Goal: Transaction & Acquisition: Subscribe to service/newsletter

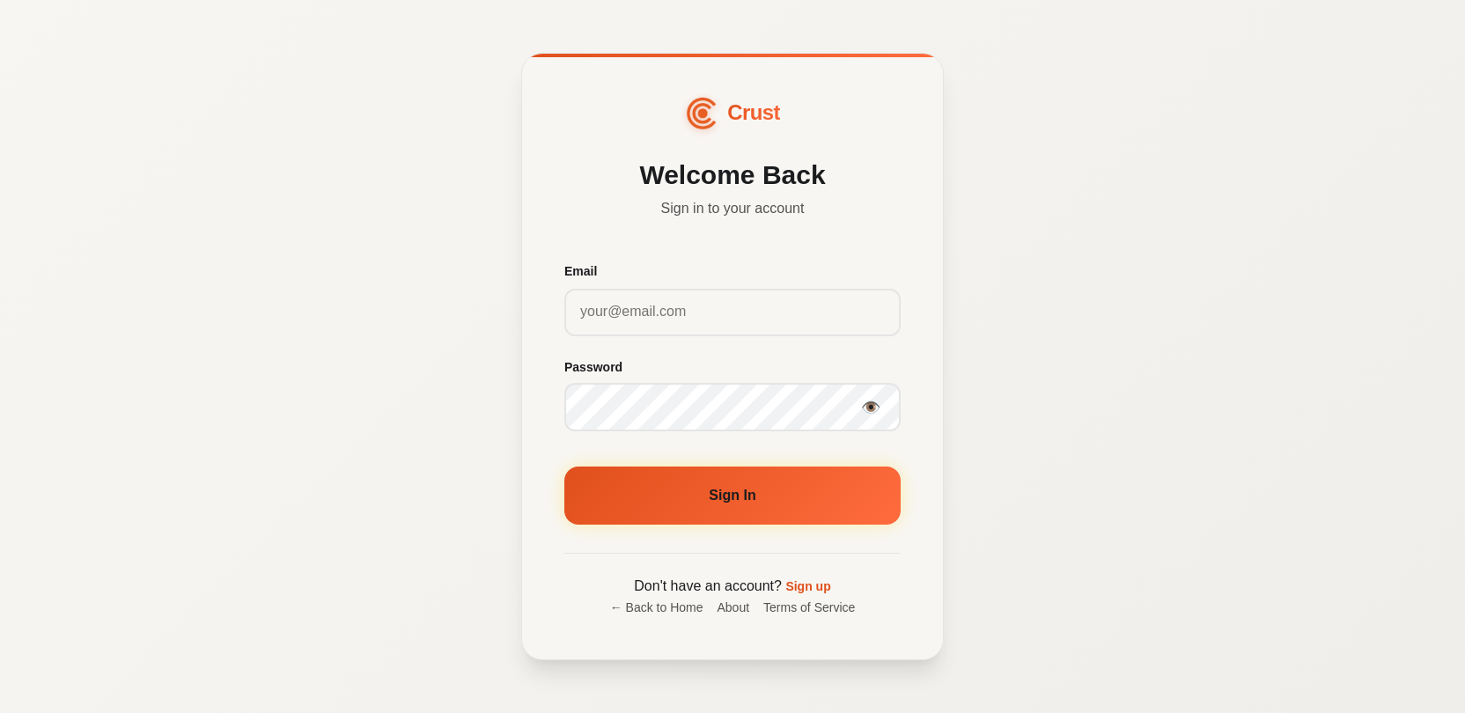
click at [716, 326] on input "Email" at bounding box center [733, 312] width 336 height 48
type input "apmyers256@gmail.com"
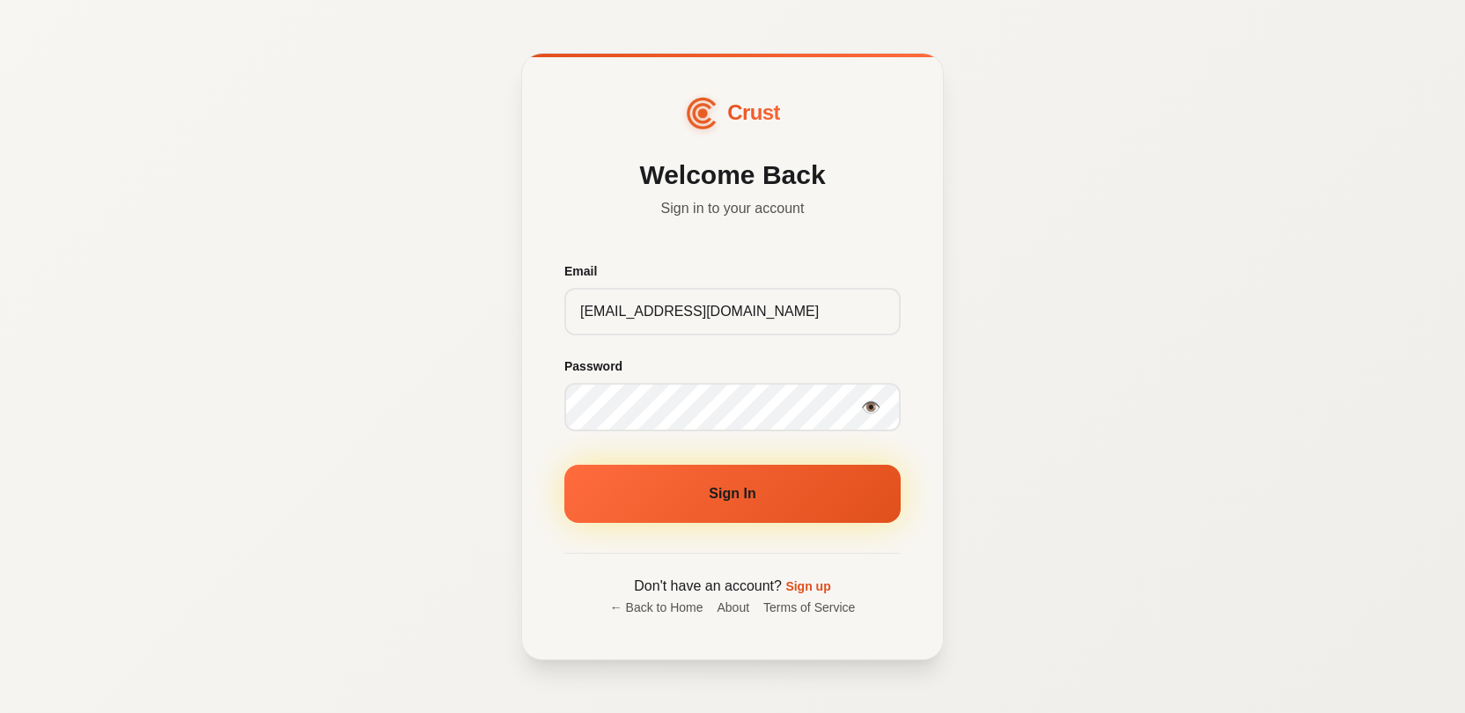
click at [721, 492] on button "Sign In" at bounding box center [733, 494] width 336 height 58
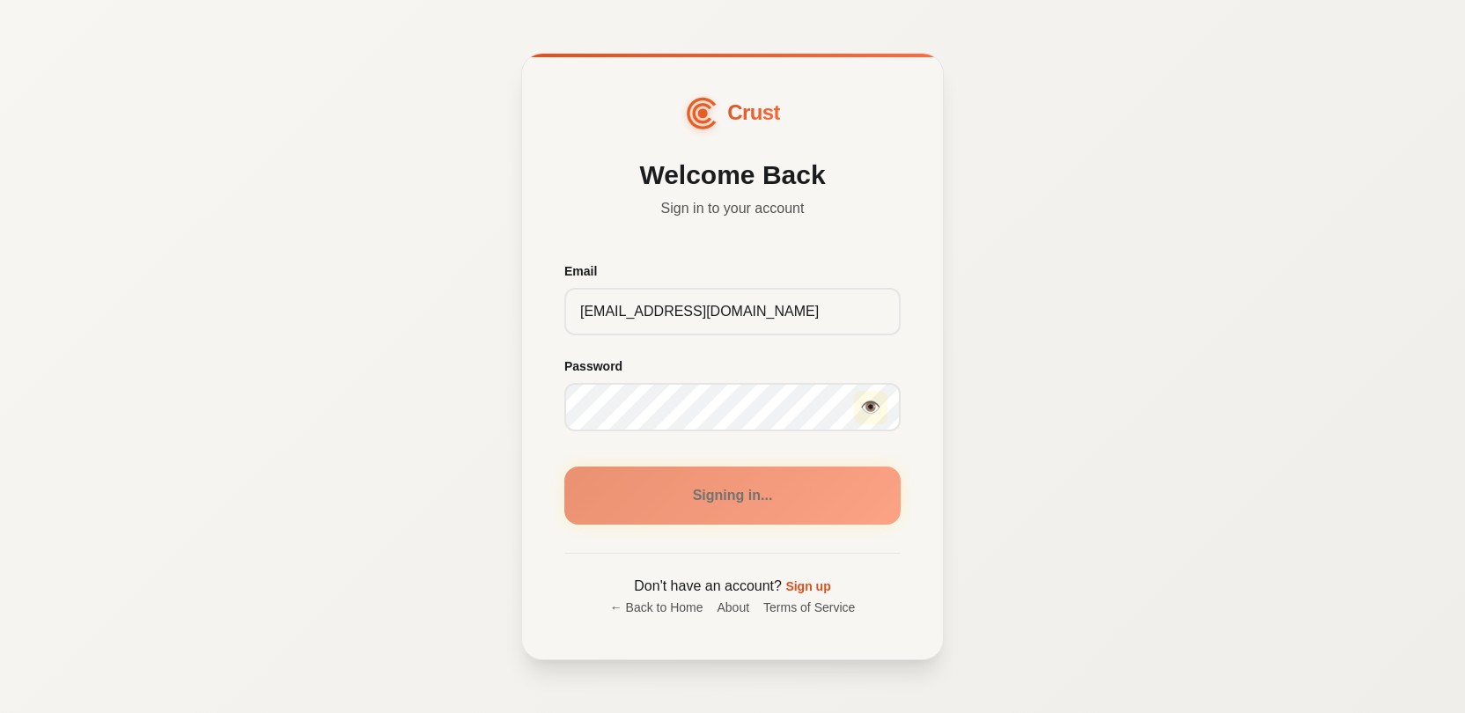
click at [873, 408] on button "👁️" at bounding box center [870, 407] width 33 height 33
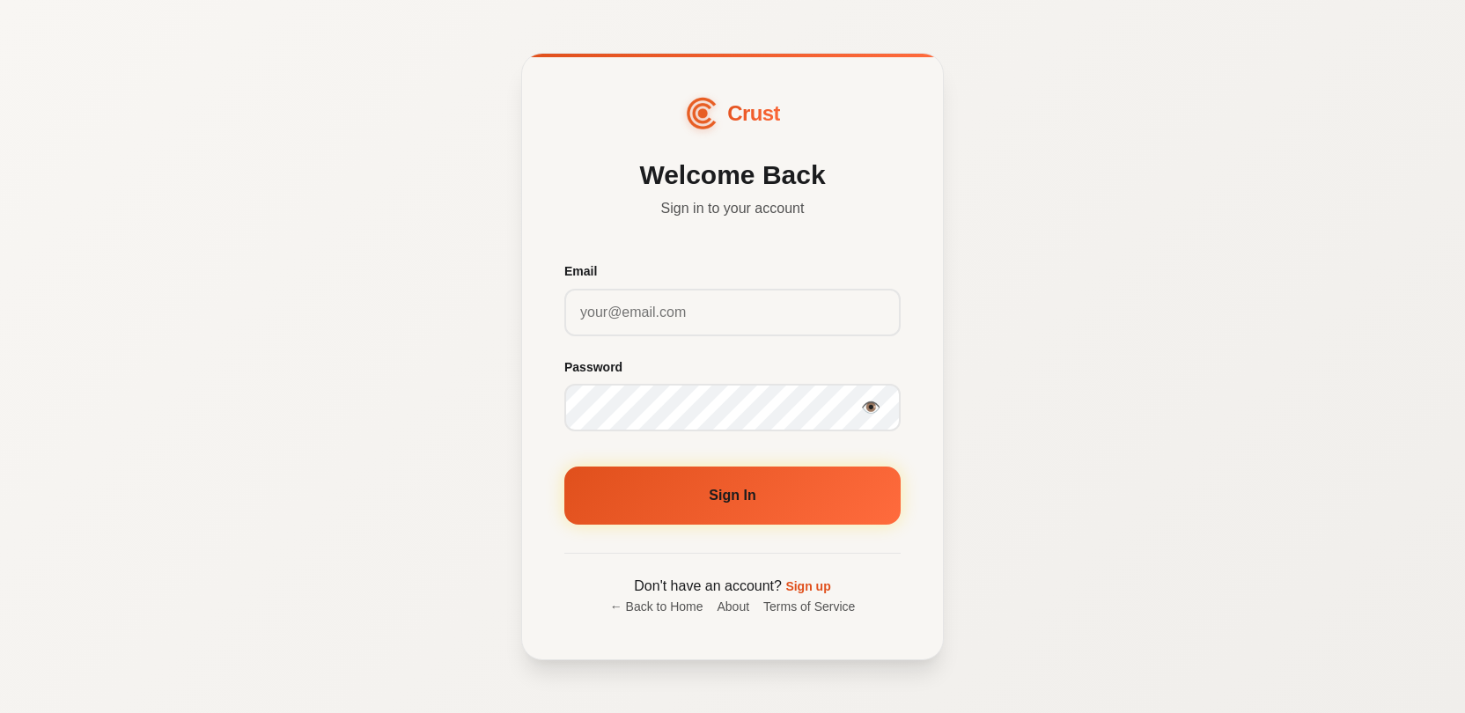
click at [647, 299] on input "Email" at bounding box center [733, 313] width 336 height 48
type input "[EMAIL_ADDRESS][DOMAIN_NAME]"
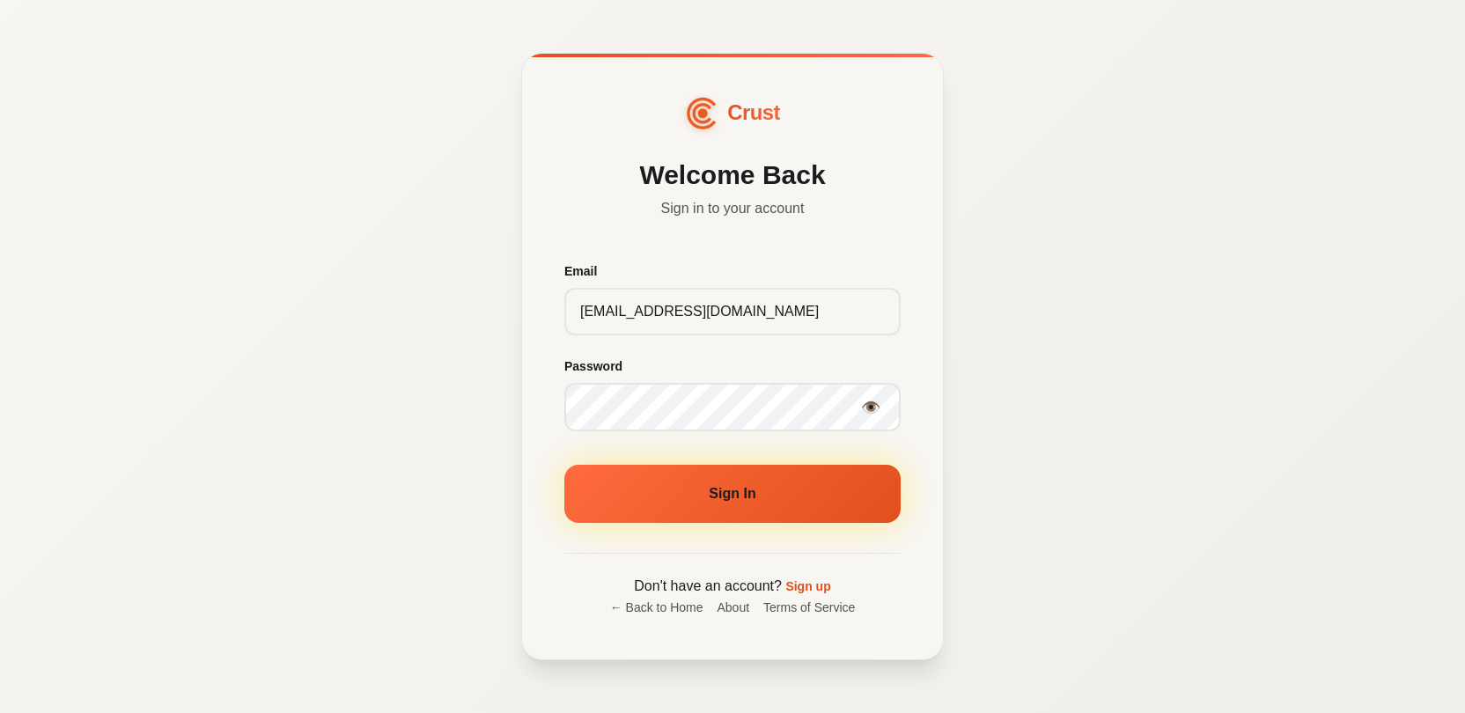
click at [730, 481] on button "Sign In" at bounding box center [733, 494] width 336 height 58
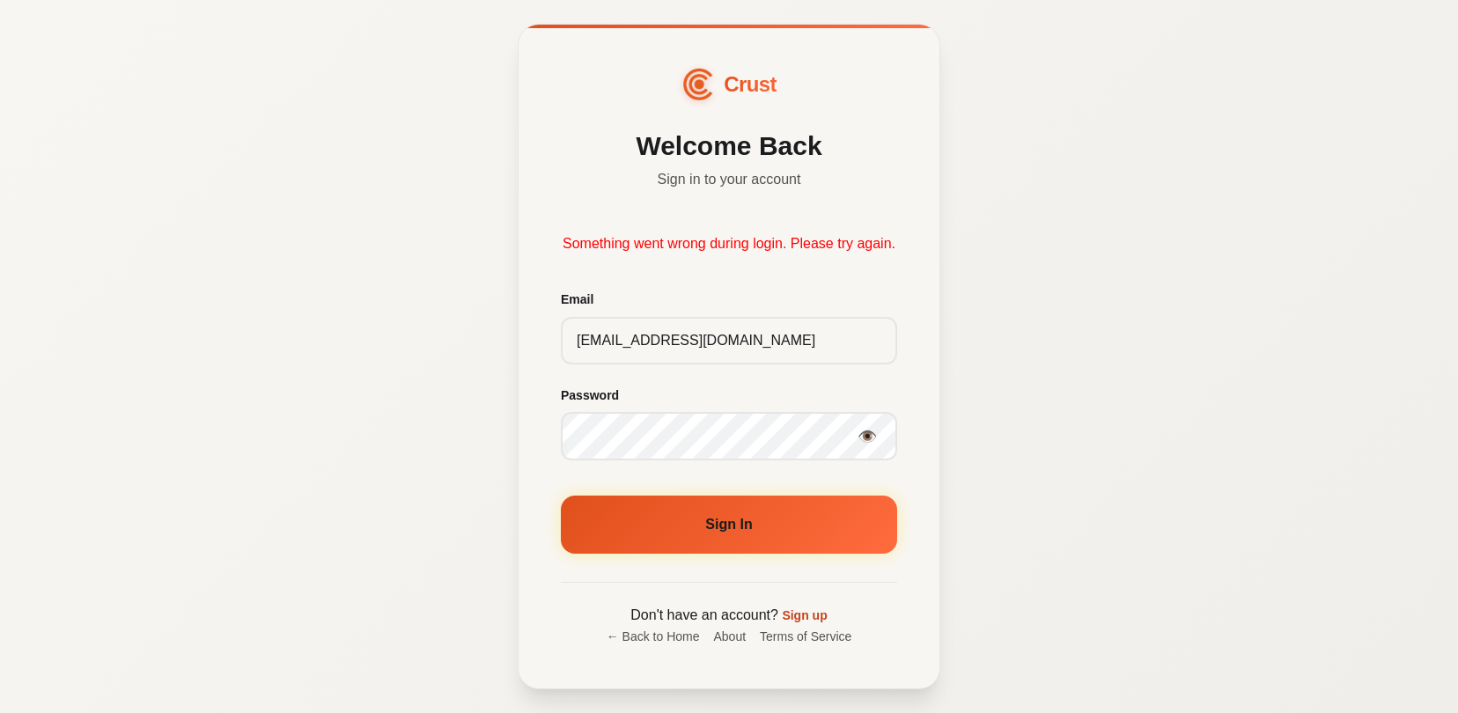
click at [808, 623] on link "Sign up" at bounding box center [804, 616] width 45 height 14
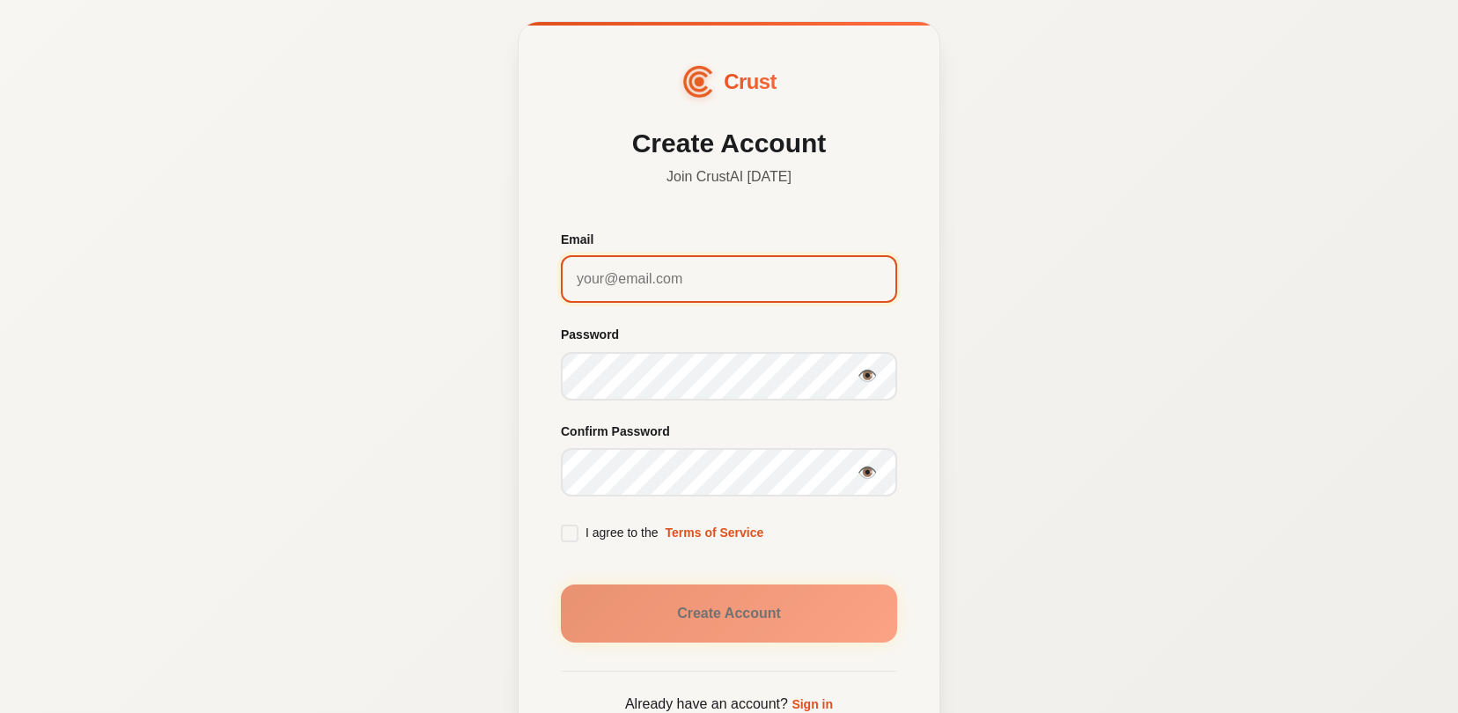
click at [695, 279] on input "Email" at bounding box center [729, 279] width 336 height 48
type input "[EMAIL_ADDRESS][DOMAIN_NAME]"
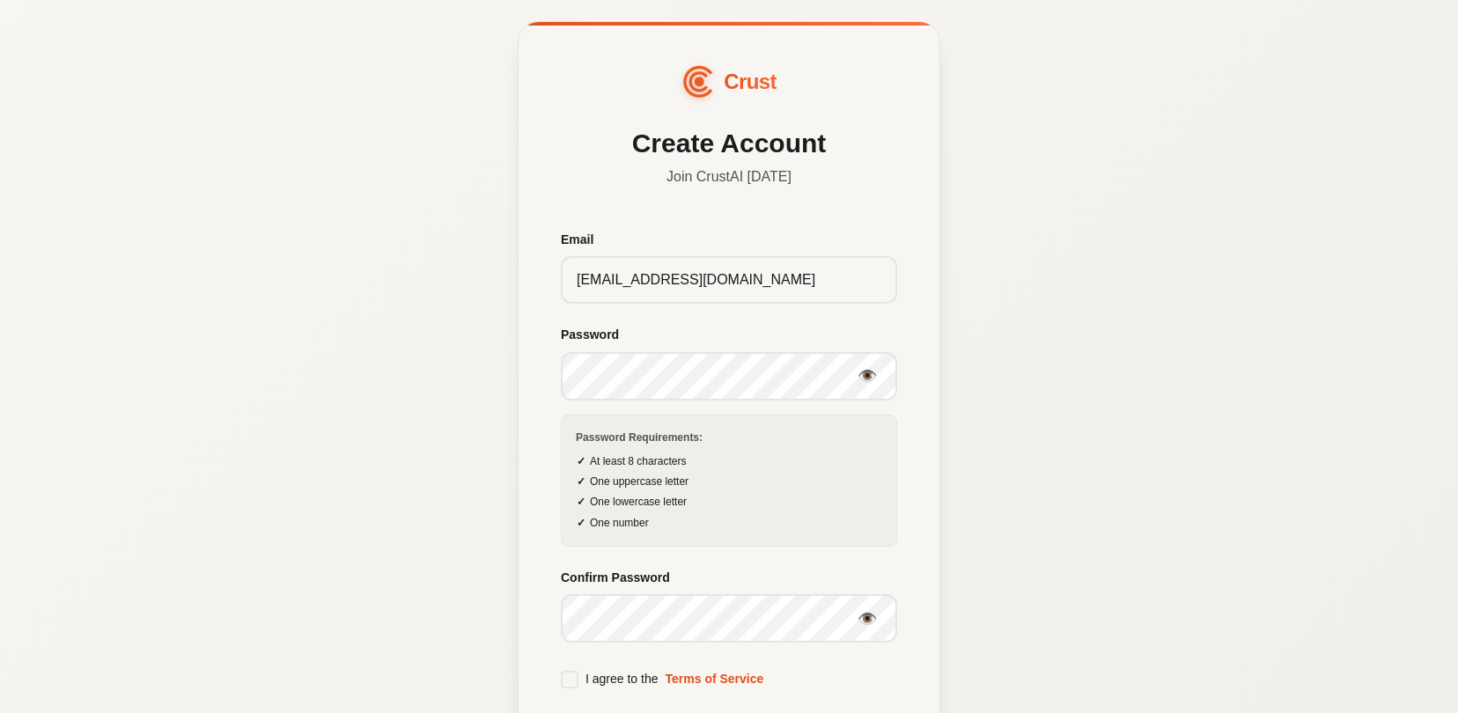
click at [521, 440] on div "Crust Create Account Join CrustAI [DATE] Email [EMAIL_ADDRESS][DOMAIN_NAME] Pas…" at bounding box center [729, 473] width 423 height 904
click at [554, 513] on div "Crust Create Account Join CrustAI [DATE] Email [EMAIL_ADDRESS][DOMAIN_NAME] Pas…" at bounding box center [729, 473] width 423 height 904
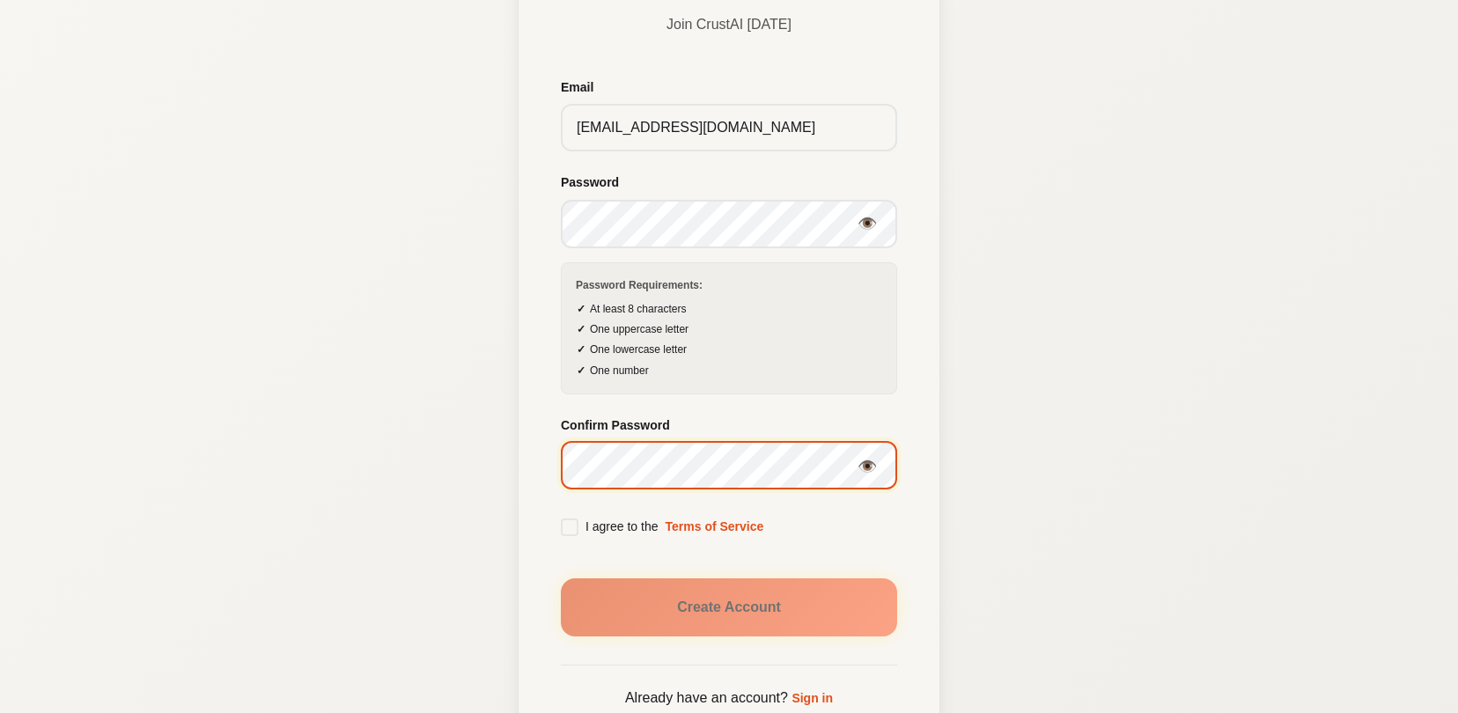
scroll to position [234, 0]
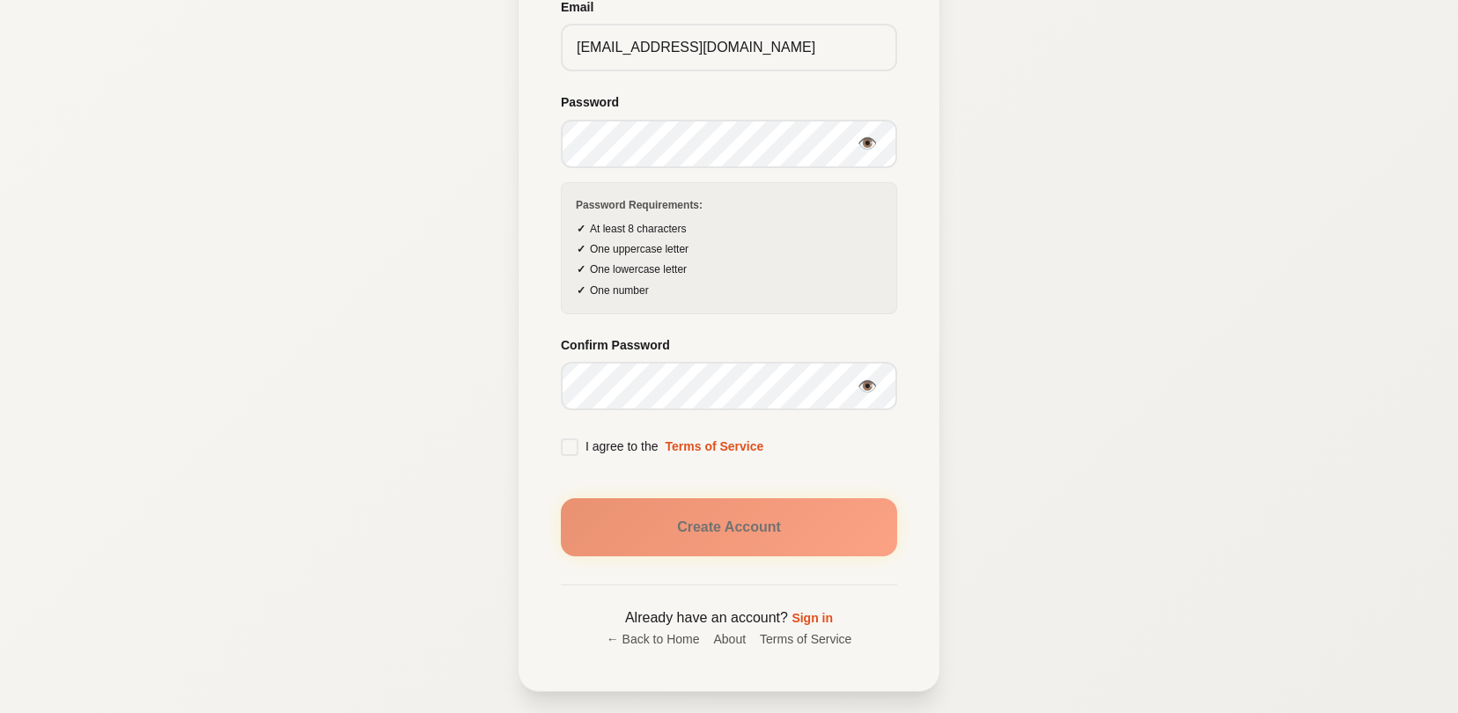
click at [564, 439] on span at bounding box center [570, 448] width 18 height 18
click at [0, 0] on input "I agree to the Terms of Service" at bounding box center [0, 0] width 0 height 0
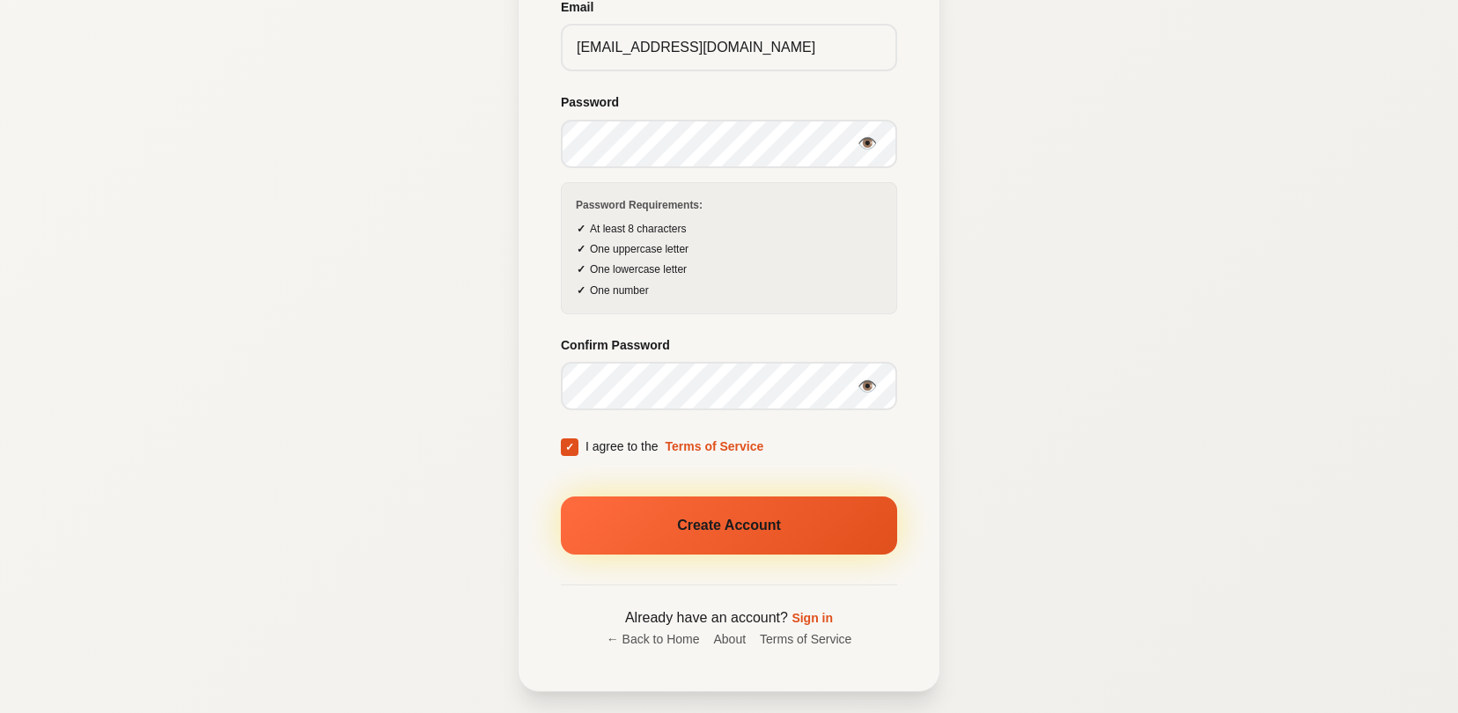
click at [678, 527] on button "Create Account" at bounding box center [729, 526] width 336 height 58
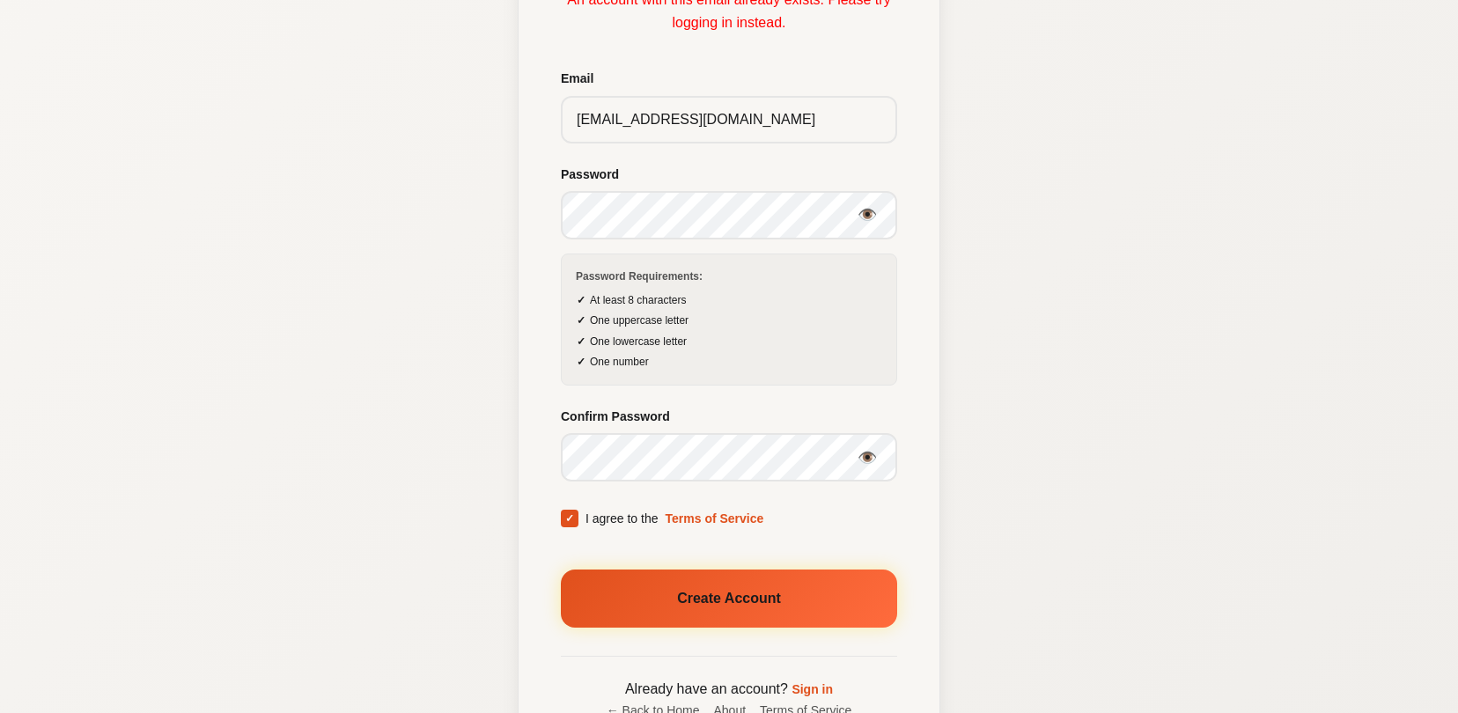
scroll to position [314, 0]
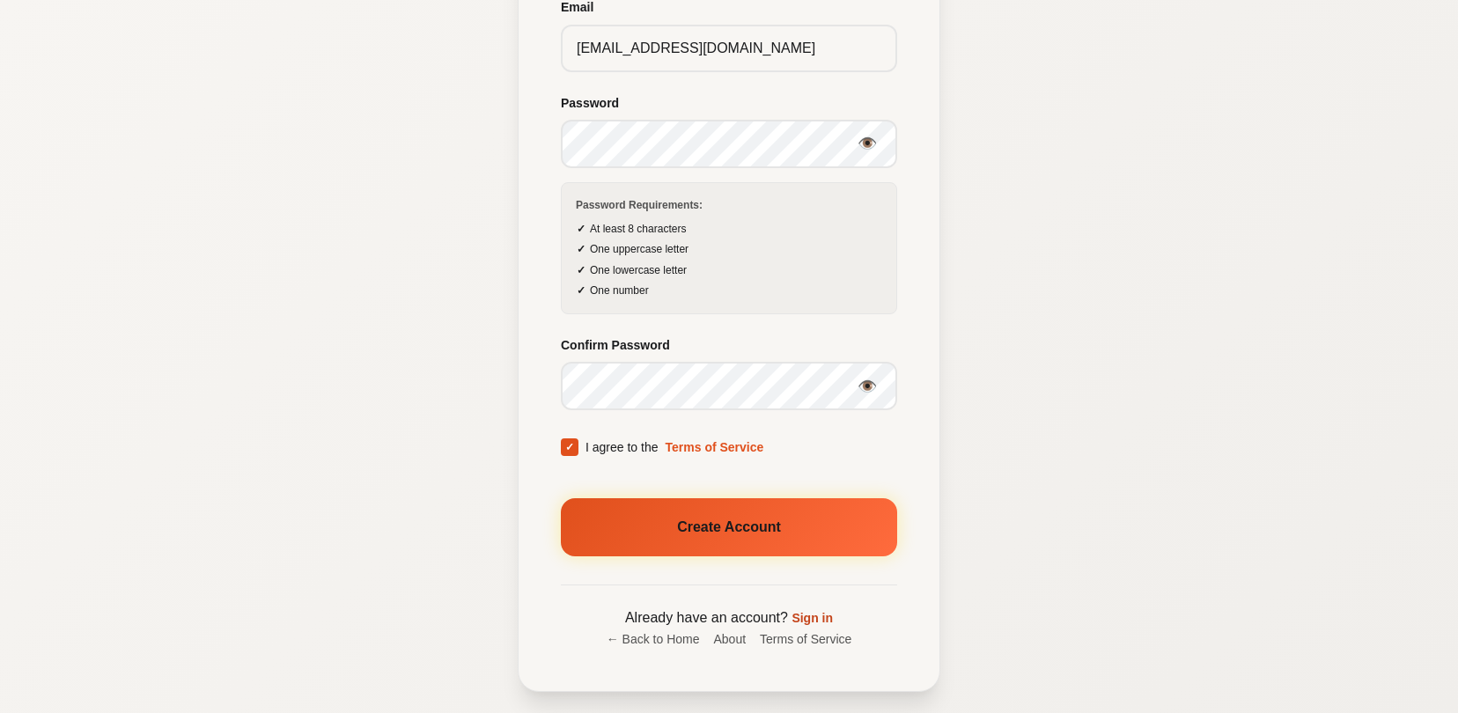
click at [811, 616] on link "Sign in" at bounding box center [812, 618] width 41 height 14
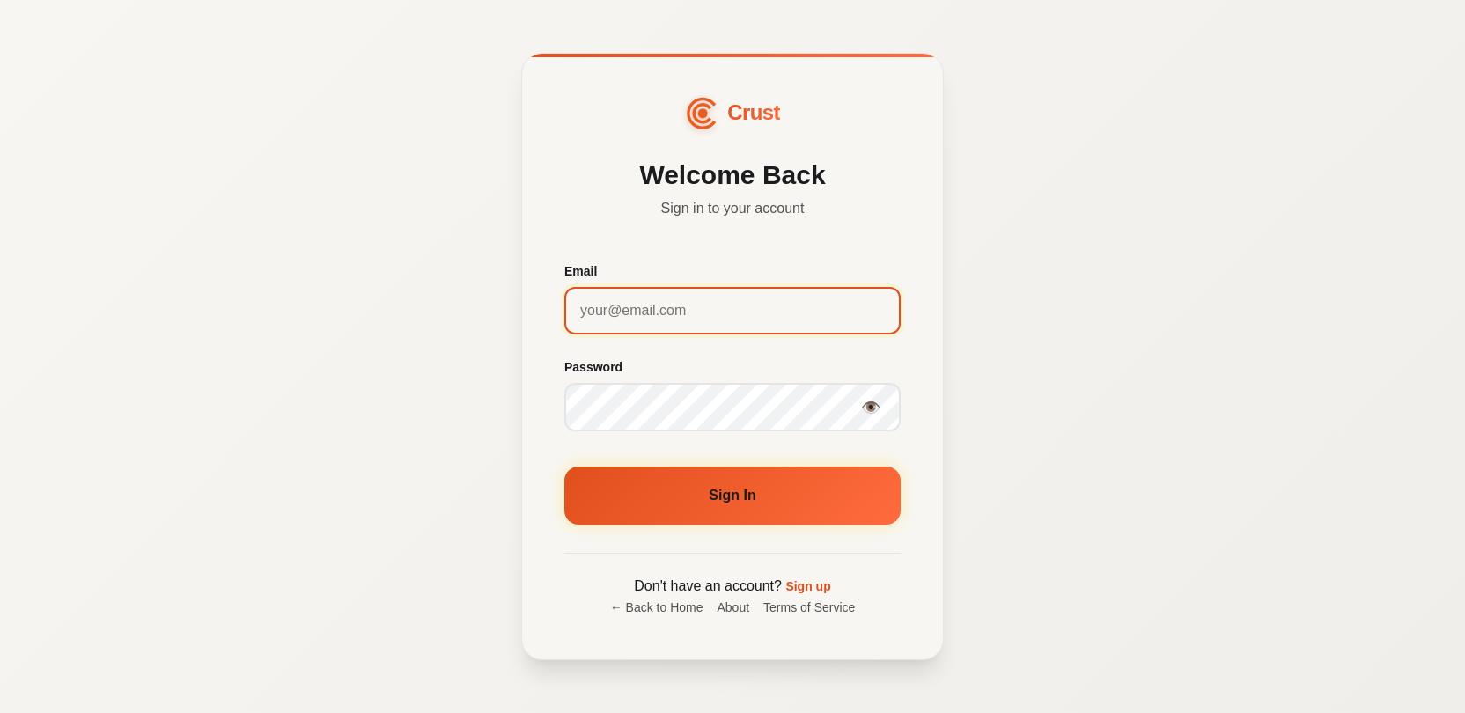
click at [666, 304] on input "Email" at bounding box center [733, 311] width 336 height 48
type input "[EMAIL_ADDRESS][DOMAIN_NAME]"
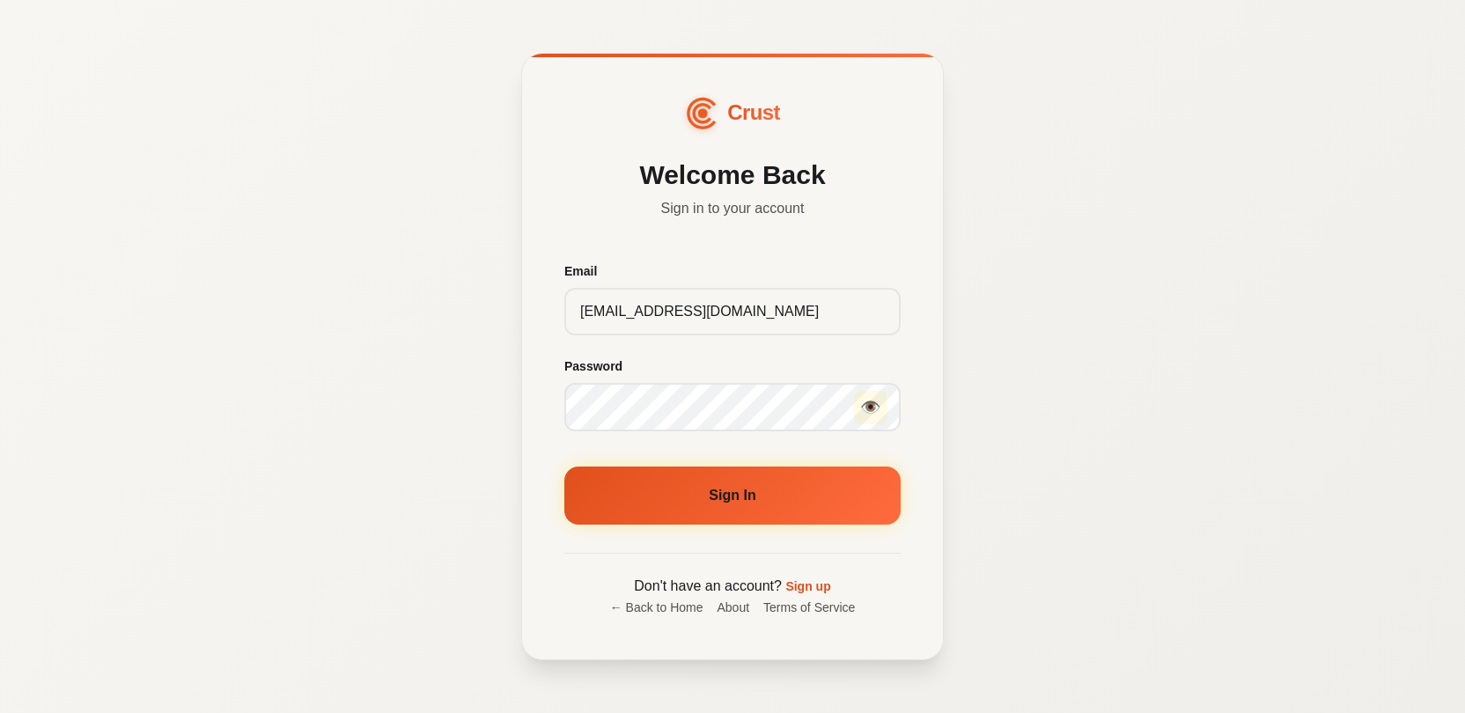
click at [870, 408] on button "👁️" at bounding box center [870, 407] width 33 height 33
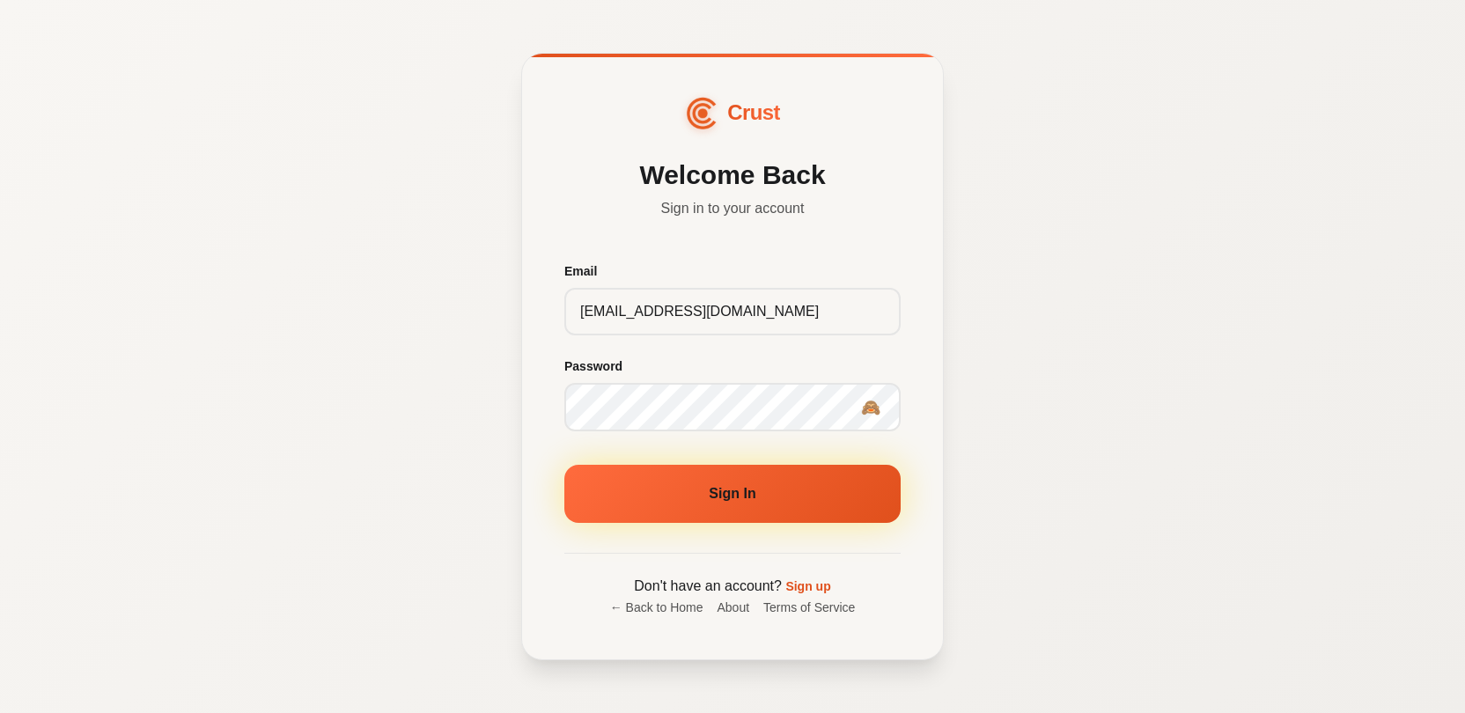
click at [774, 500] on button "Sign In" at bounding box center [733, 494] width 336 height 58
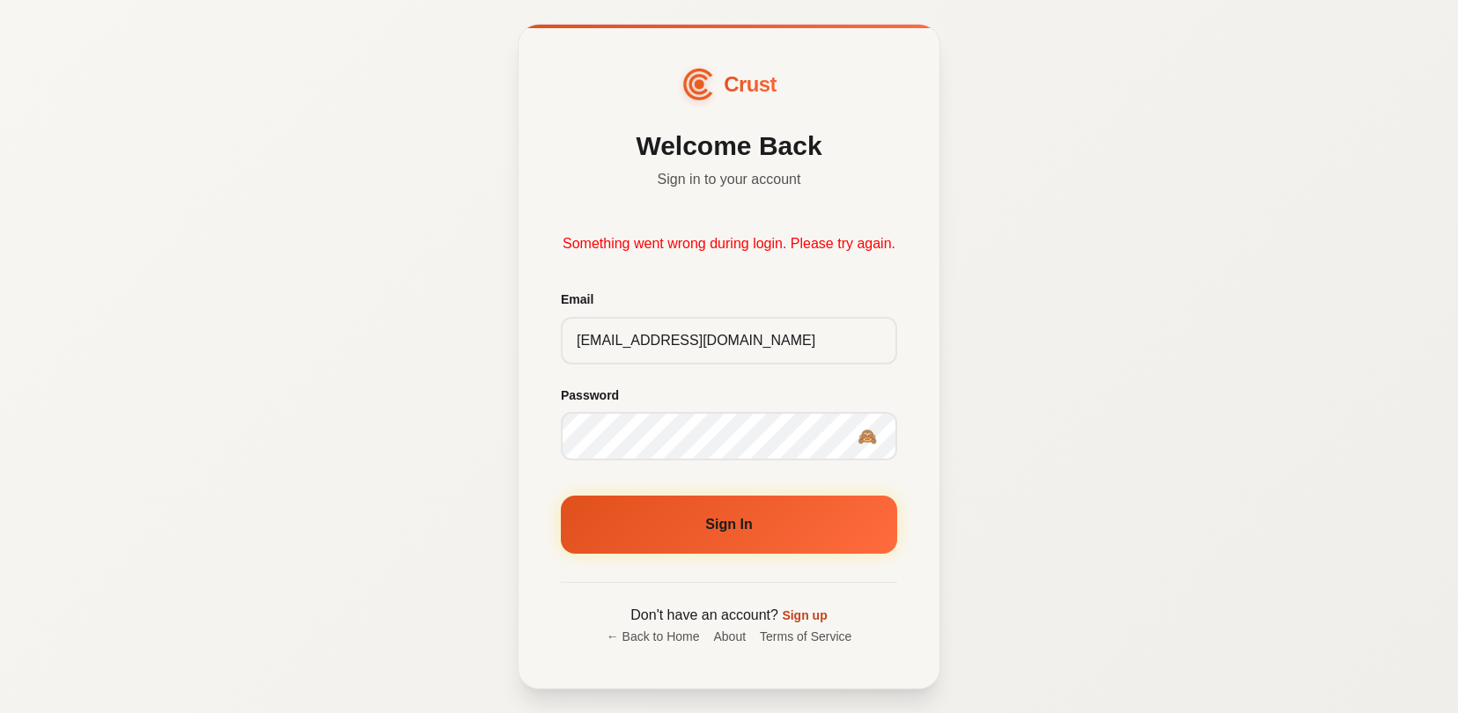
click at [799, 623] on link "Sign up" at bounding box center [804, 616] width 45 height 14
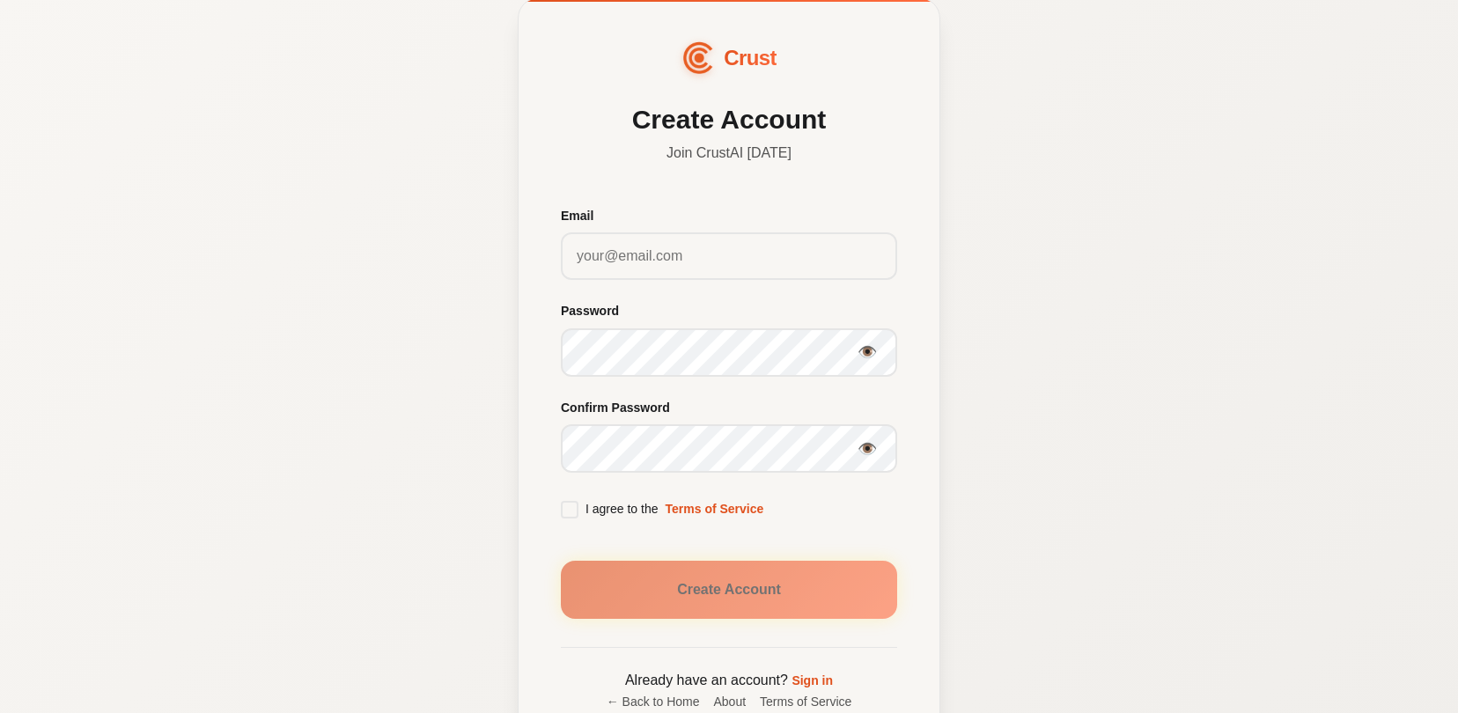
scroll to position [88, 0]
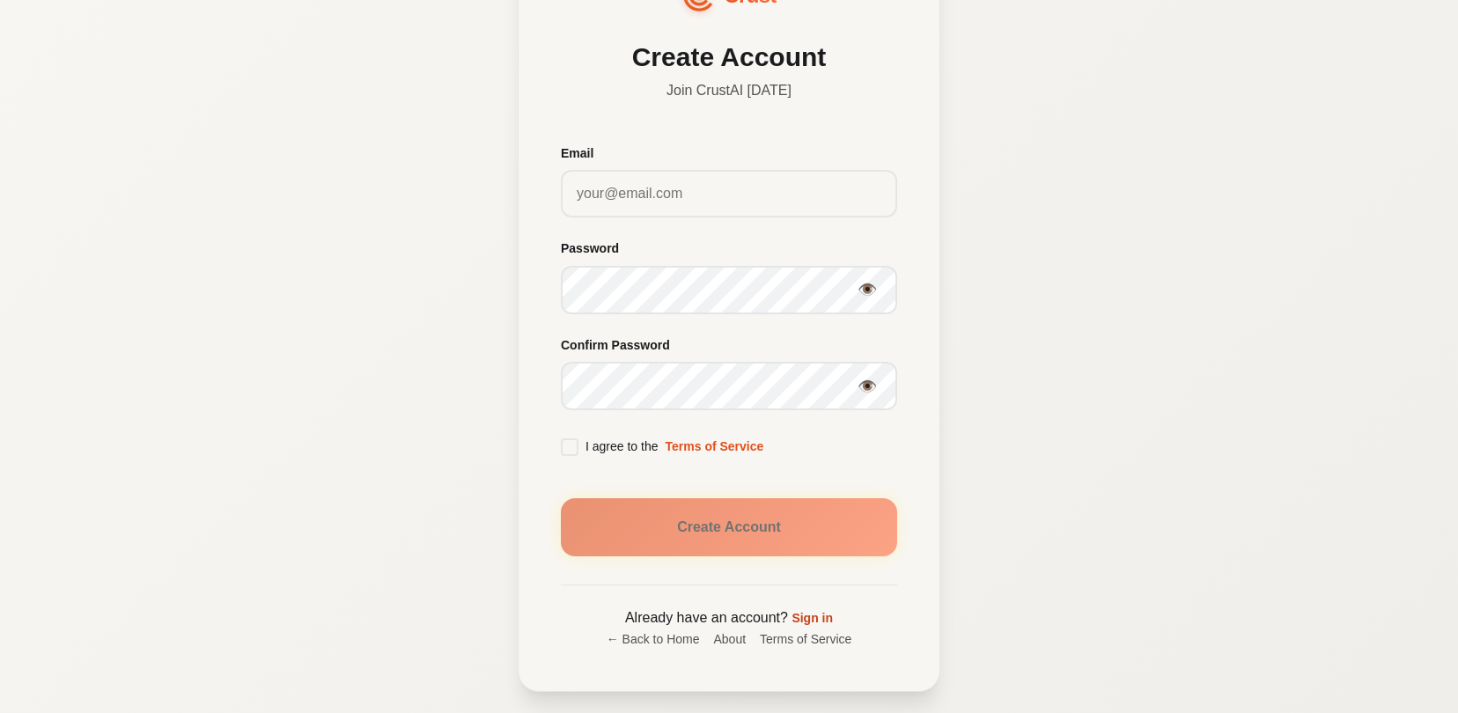
click at [814, 616] on link "Sign in" at bounding box center [812, 618] width 41 height 14
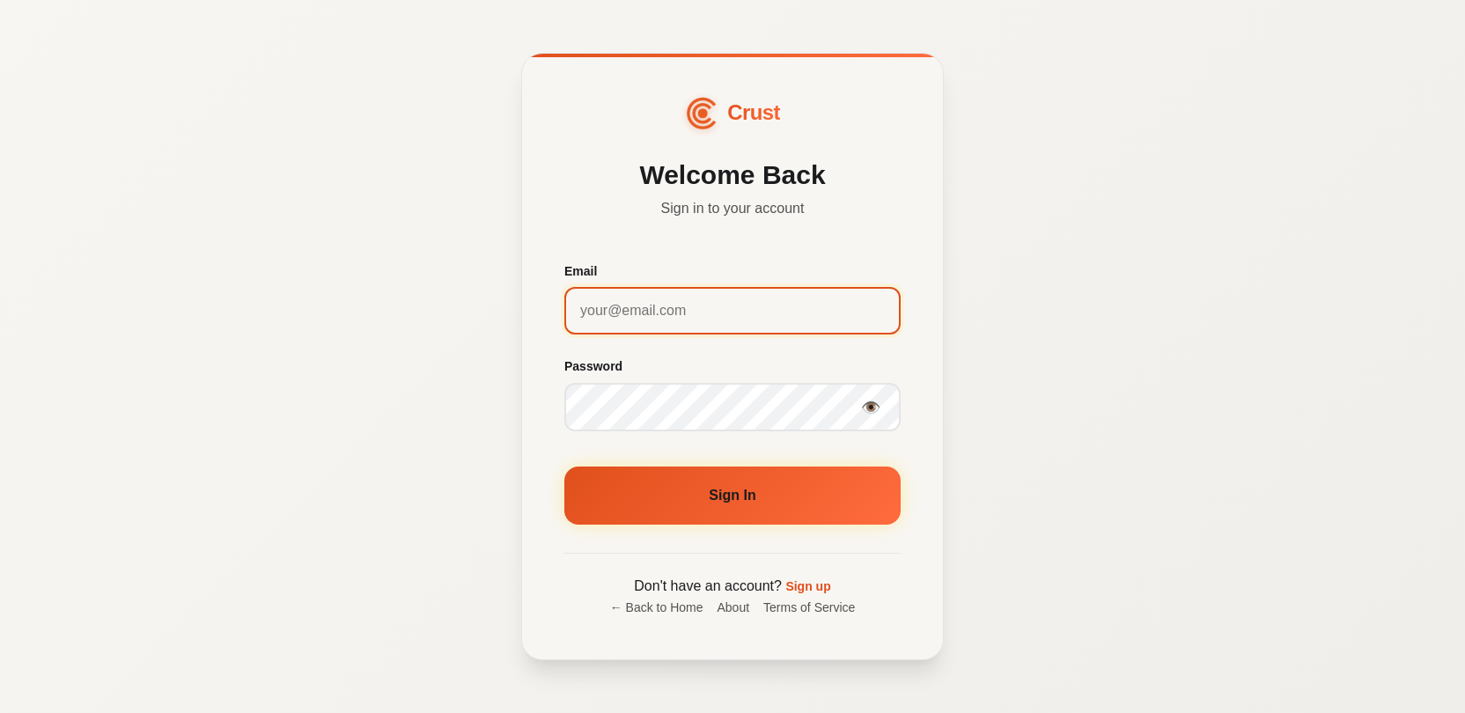
click at [690, 316] on input "Email" at bounding box center [733, 311] width 336 height 48
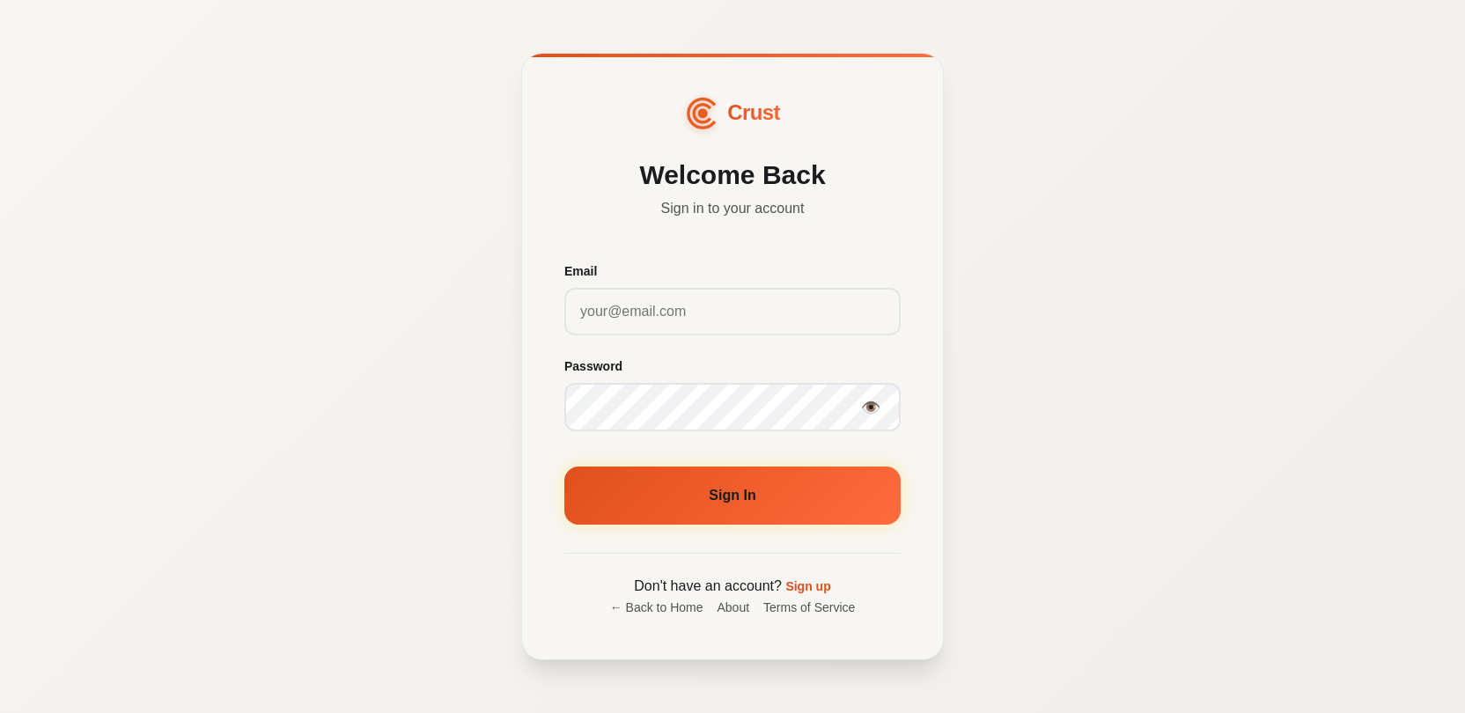
click at [950, 188] on div "Crust Welcome Back Sign in to your account Email Password 👁️ Sign In Don't have…" at bounding box center [732, 356] width 1465 height 713
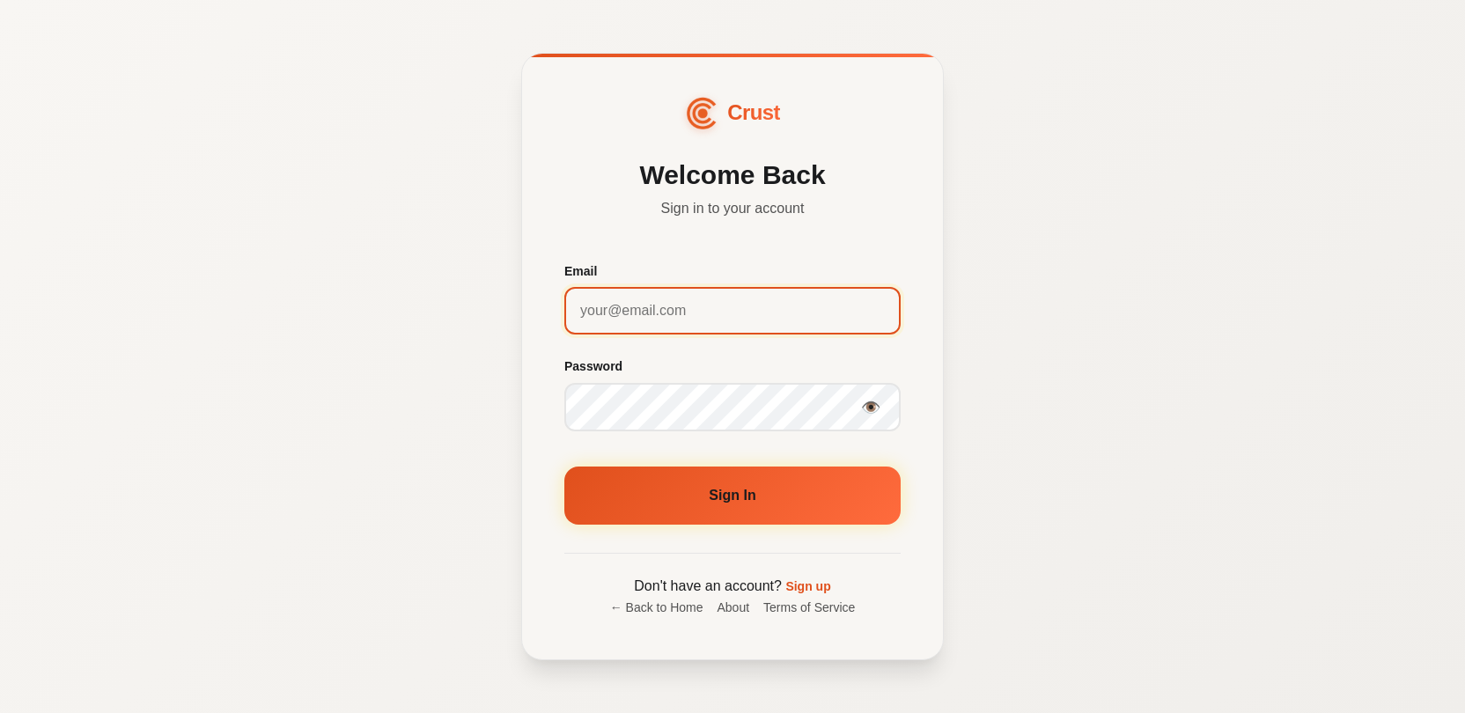
click at [710, 311] on input "Email" at bounding box center [733, 311] width 336 height 48
type input "[PERSON_NAME].m"
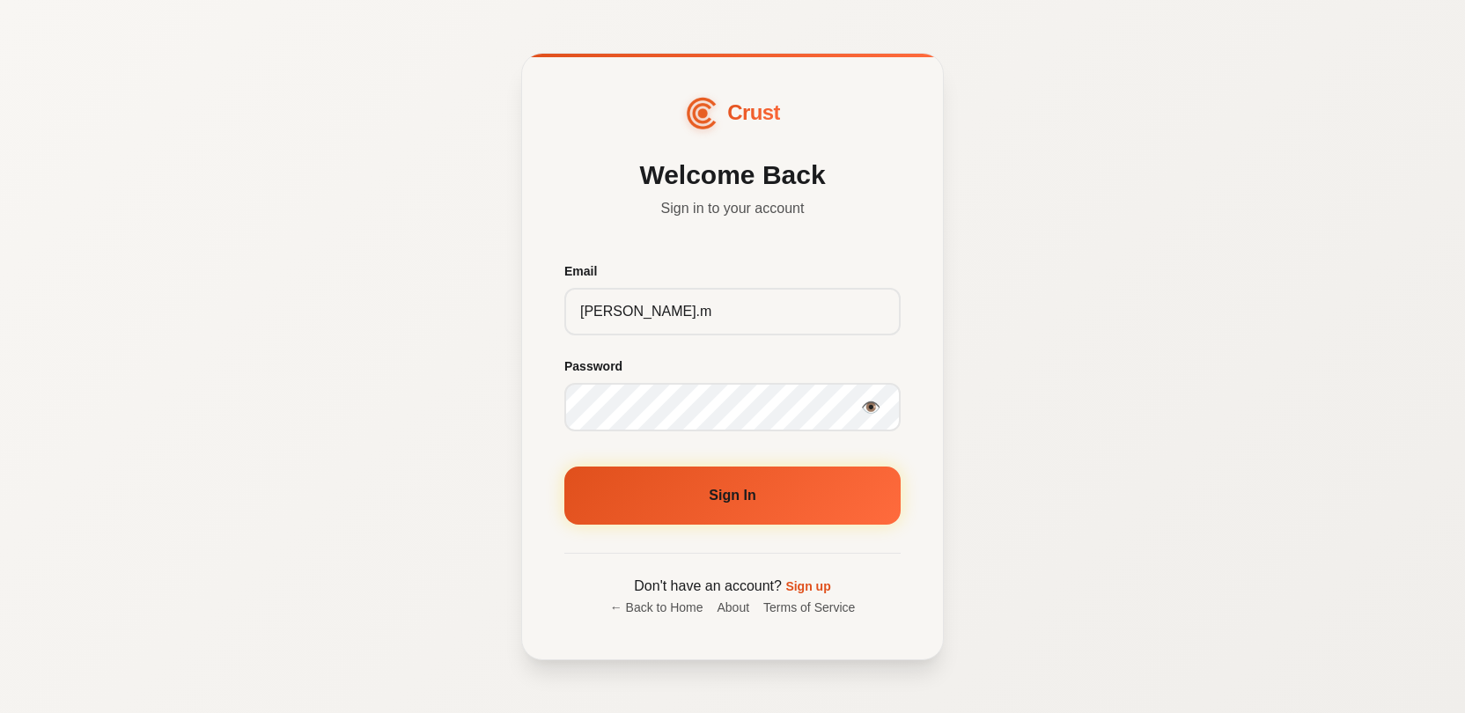
click at [1075, 404] on div "Crust Welcome Back Sign in to your account Email [PERSON_NAME].m Password 👁️ Si…" at bounding box center [732, 356] width 1465 height 713
click at [828, 589] on link "Sign up" at bounding box center [808, 587] width 45 height 14
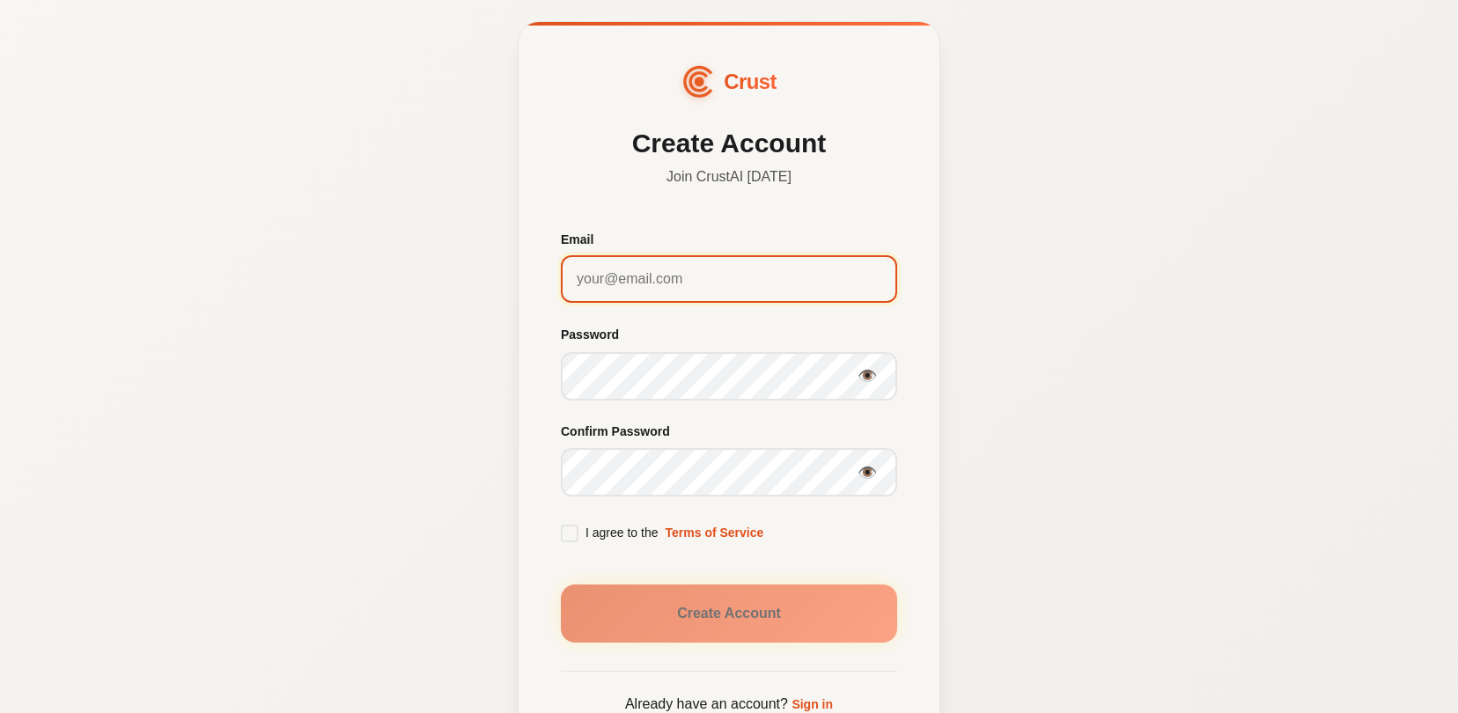
click at [606, 277] on input "Email" at bounding box center [729, 279] width 336 height 48
type input "[PERSON_NAME][EMAIL_ADDRESS][PERSON_NAME][DOMAIN_NAME]"
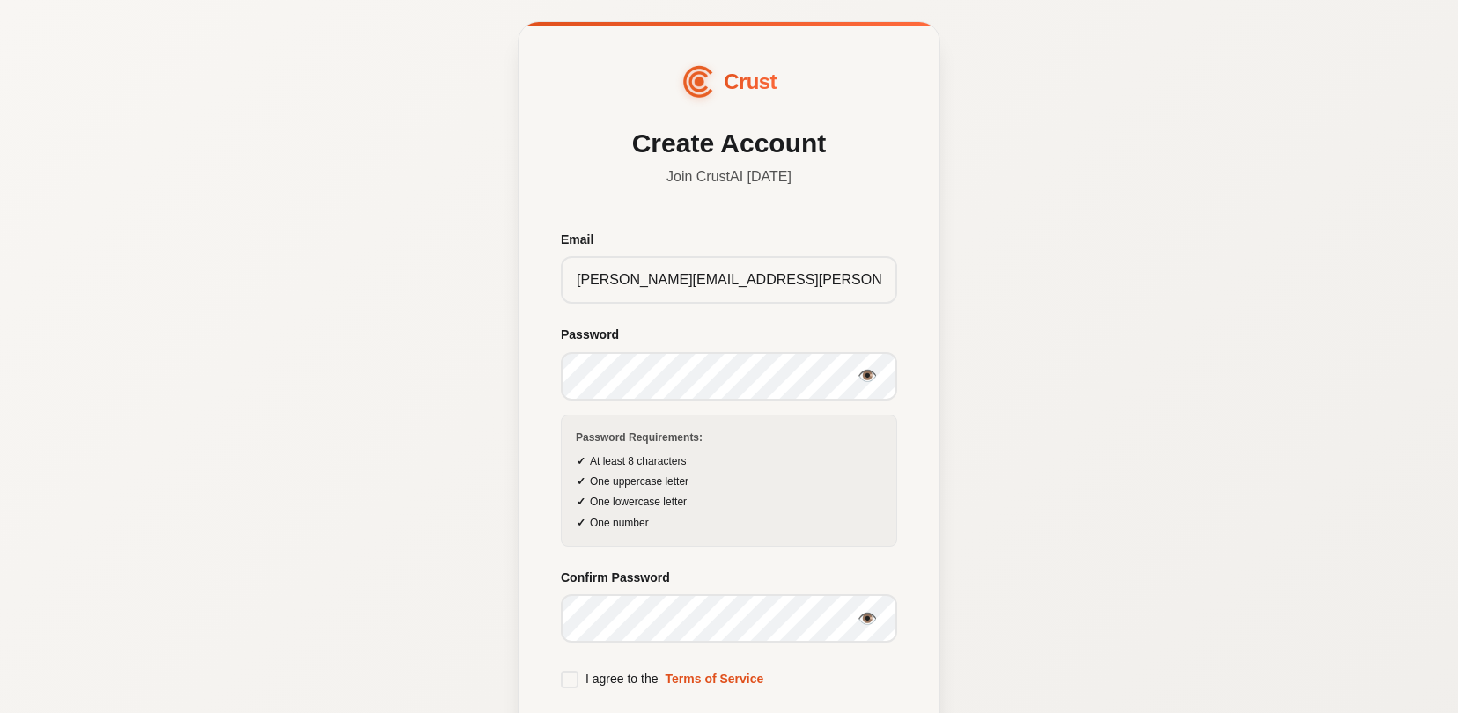
click at [467, 519] on div "Crust Create Account Join CrustAI [DATE] Email [PERSON_NAME][EMAIL_ADDRESS][PER…" at bounding box center [729, 473] width 1458 height 946
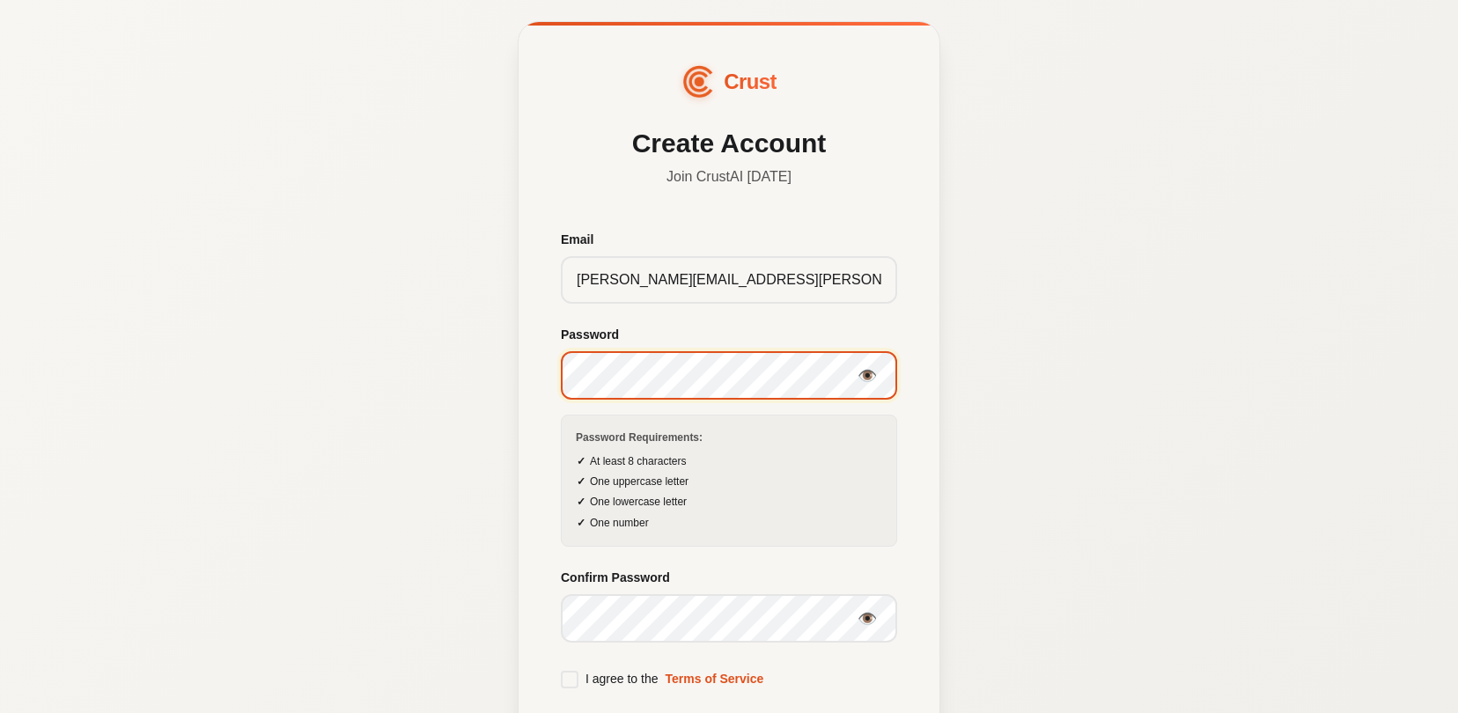
click at [498, 375] on div "Crust Create Account Join CrustAI [DATE] Email [PERSON_NAME][EMAIL_ADDRESS][PER…" at bounding box center [729, 473] width 1458 height 946
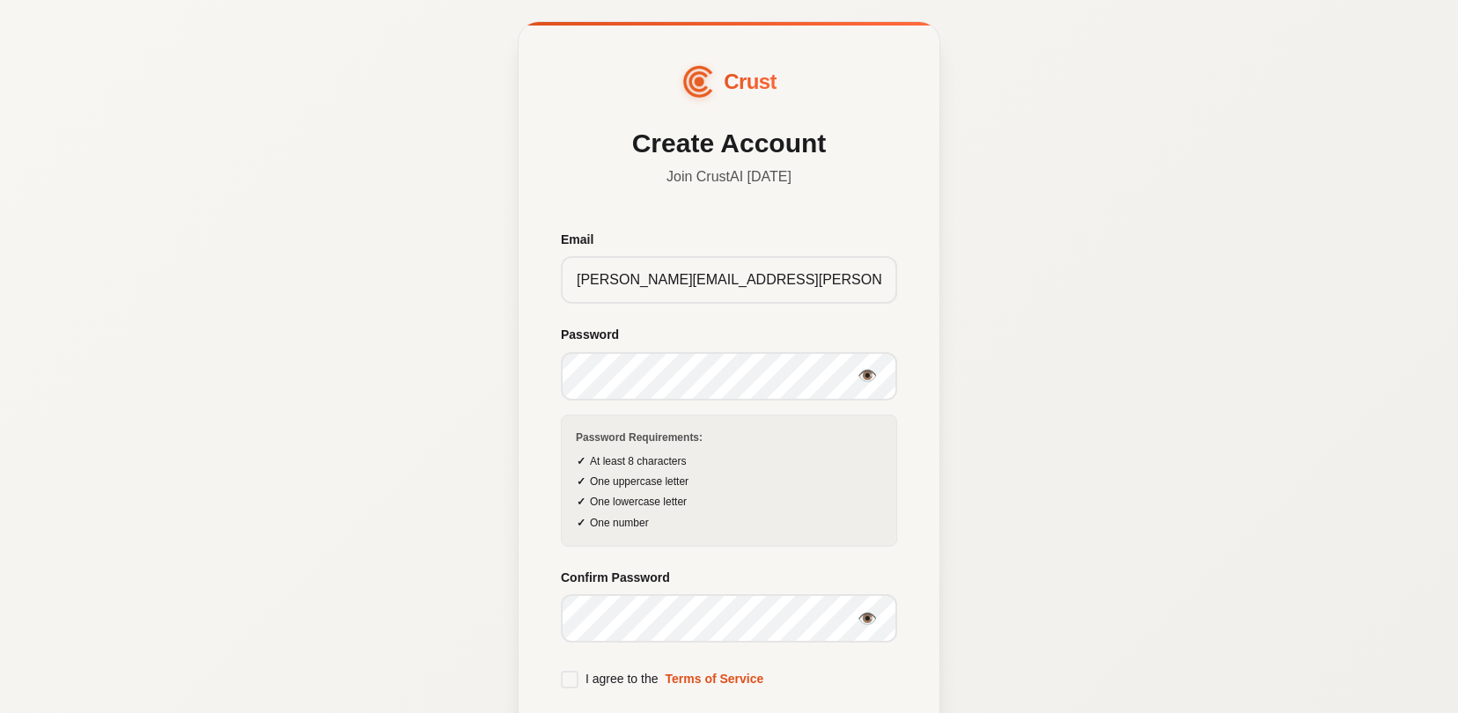
click at [572, 680] on span at bounding box center [570, 680] width 18 height 18
click at [0, 0] on input "I agree to the Terms of Service" at bounding box center [0, 0] width 0 height 0
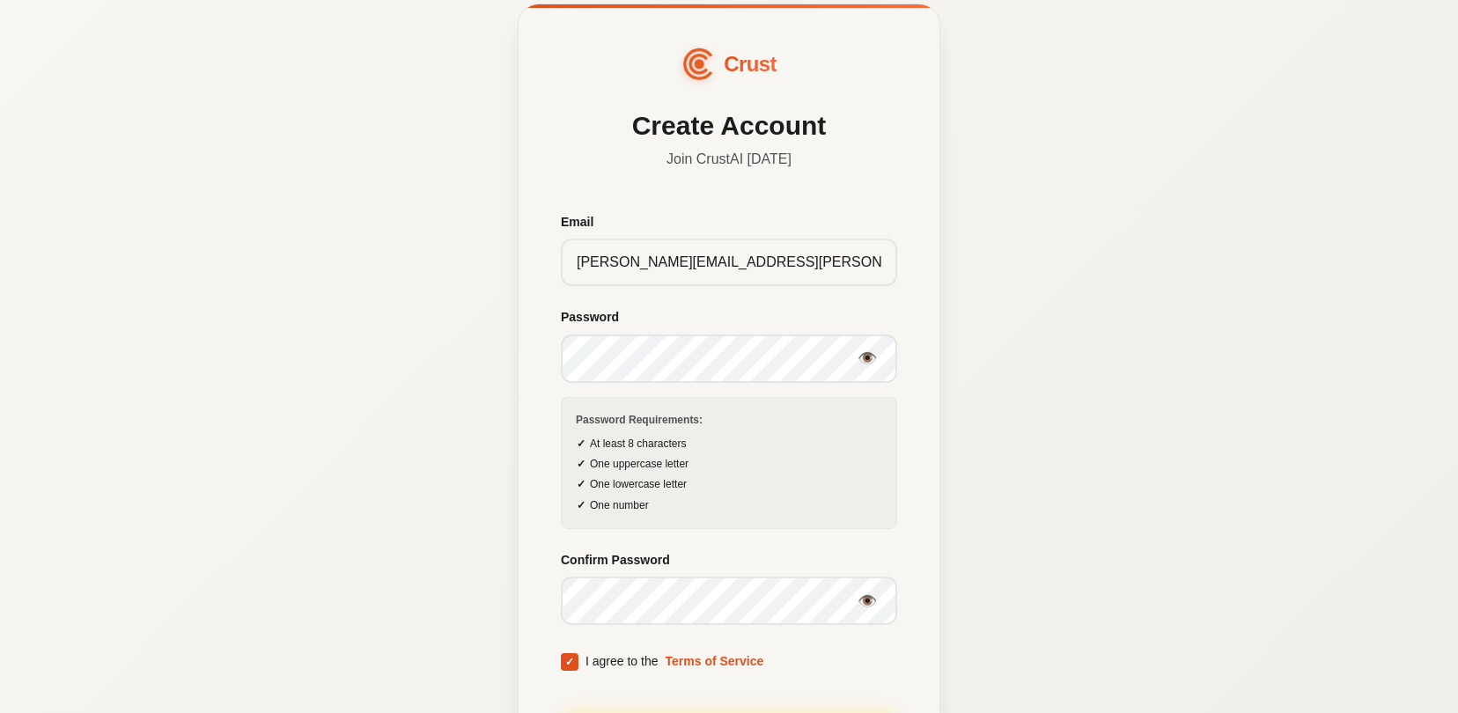
scroll to position [234, 0]
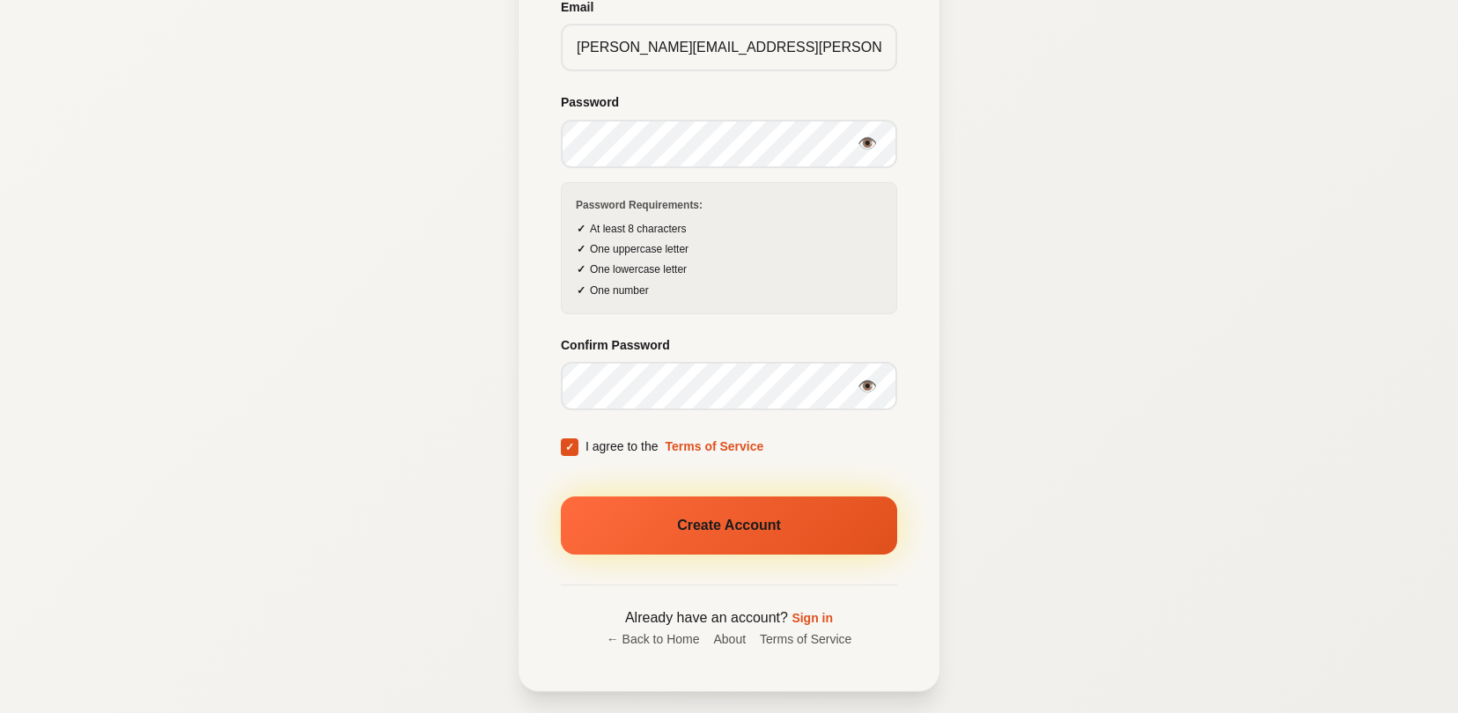
click at [686, 546] on button "Create Account" at bounding box center [729, 526] width 336 height 58
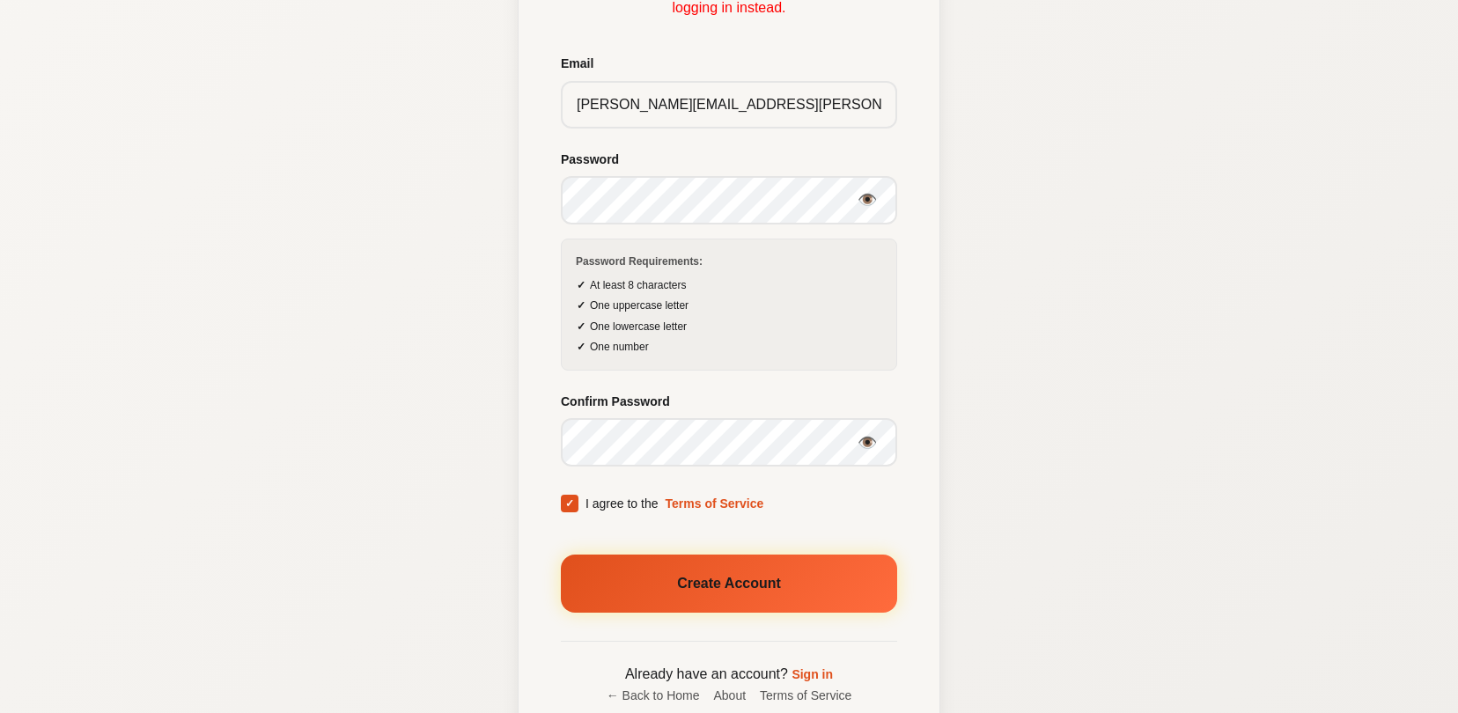
scroll to position [155, 0]
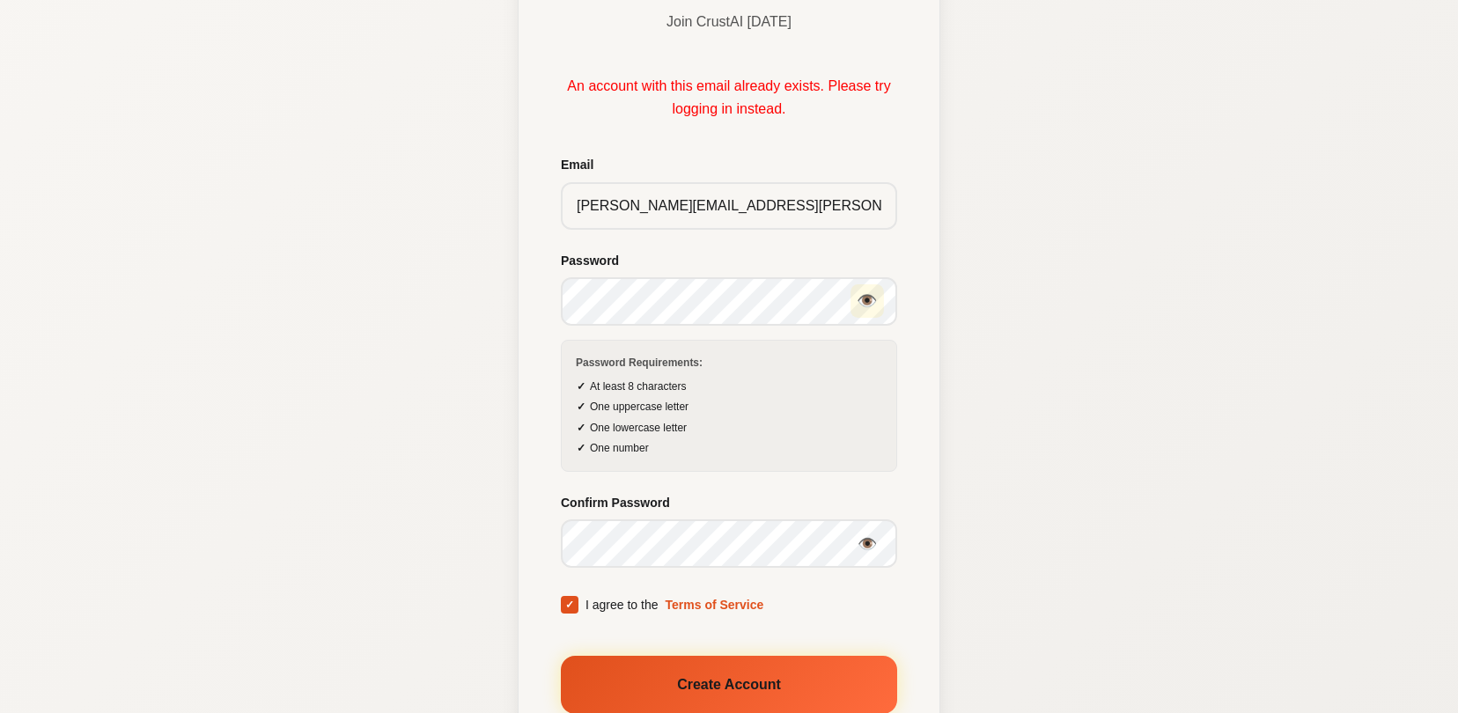
click at [868, 304] on button "👁️" at bounding box center [867, 301] width 33 height 33
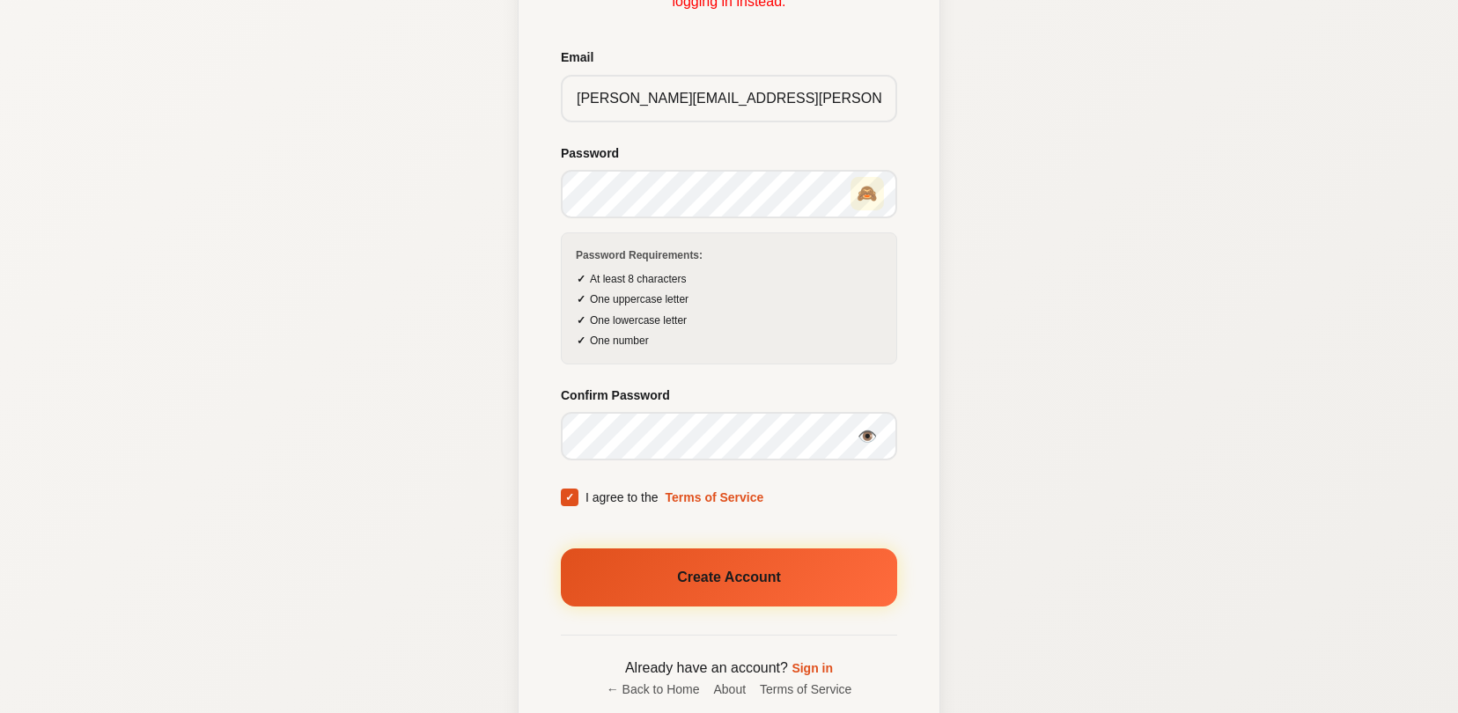
scroll to position [314, 0]
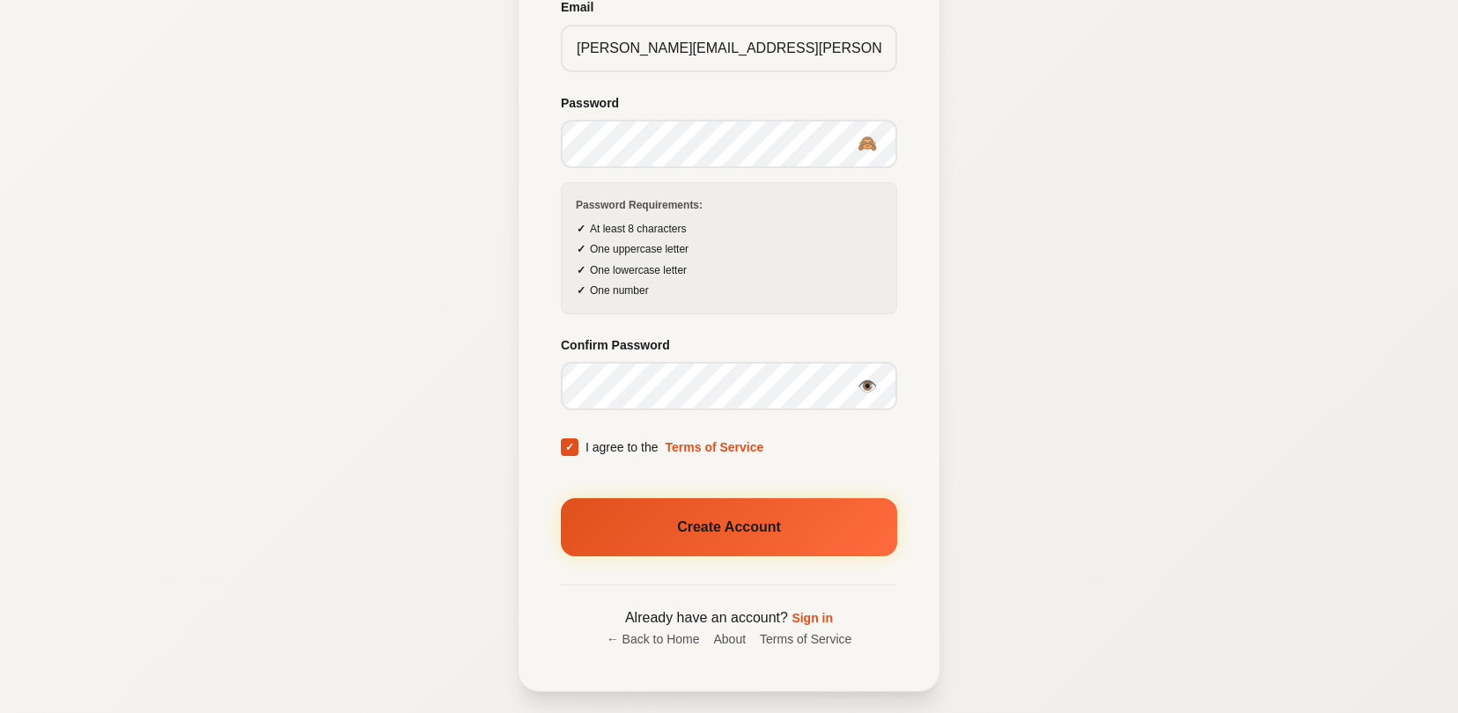
click at [820, 608] on p "Already have an account? Sign in" at bounding box center [729, 618] width 336 height 23
click at [816, 618] on link "Sign in" at bounding box center [812, 618] width 41 height 14
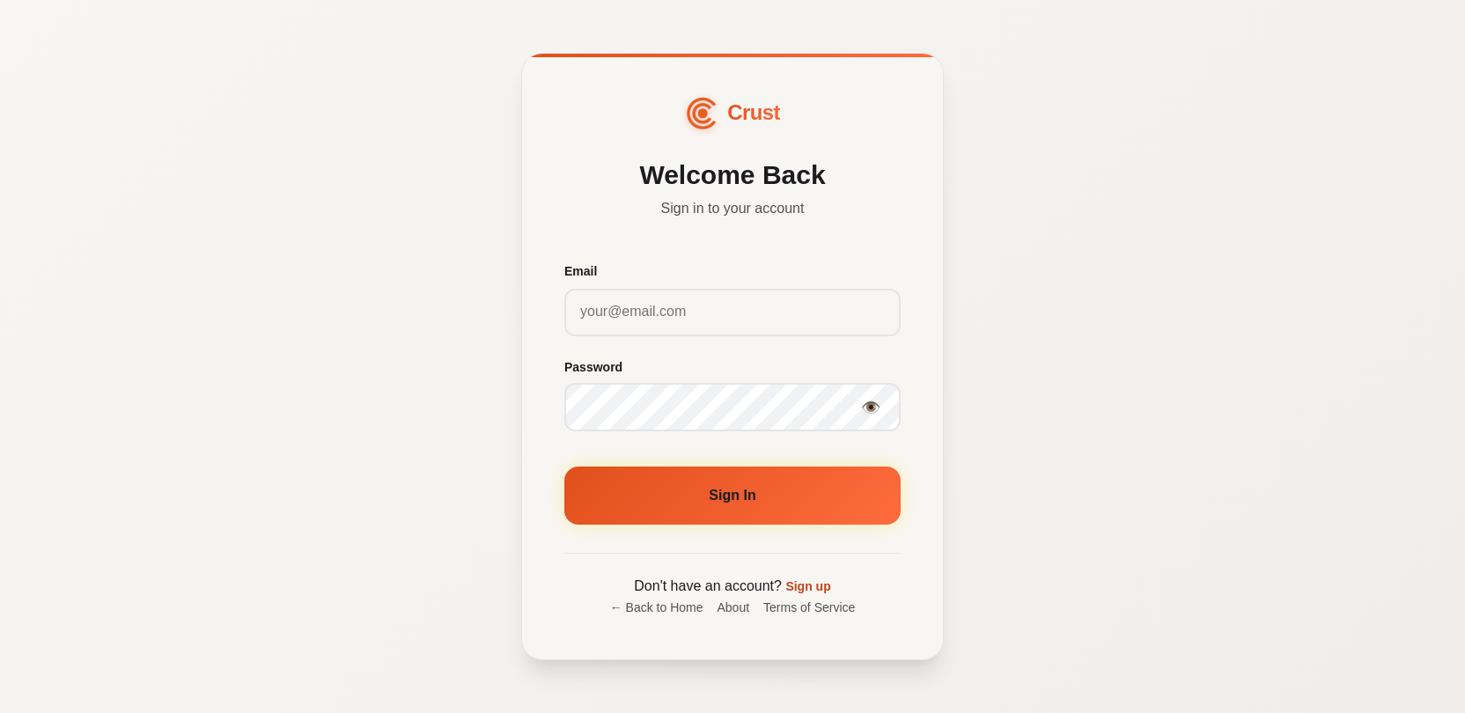
click at [814, 587] on link "Sign up" at bounding box center [808, 587] width 45 height 14
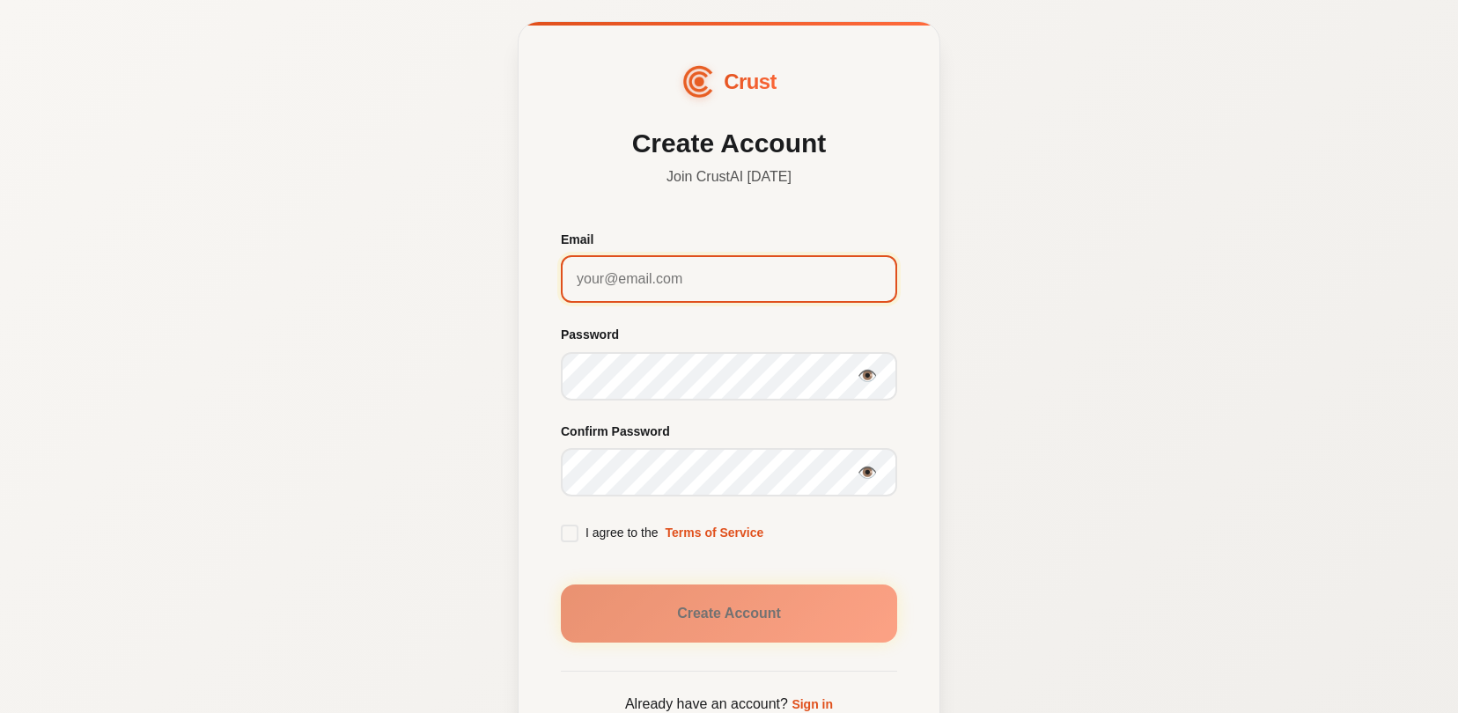
click at [659, 277] on input "Email" at bounding box center [729, 279] width 336 height 48
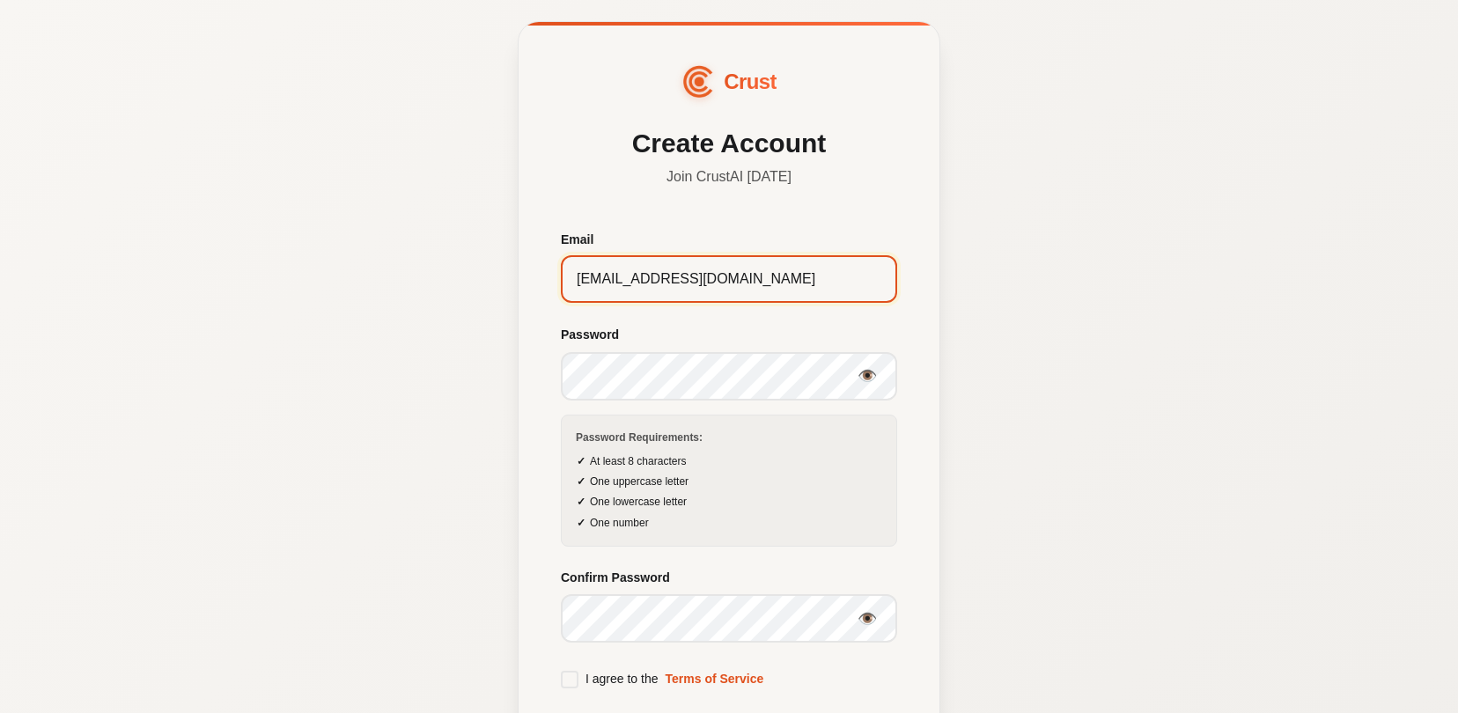
click at [726, 273] on input "[EMAIL_ADDRESS][DOMAIN_NAME]" at bounding box center [729, 279] width 336 height 48
type input "[EMAIL_ADDRESS][DOMAIN_NAME]"
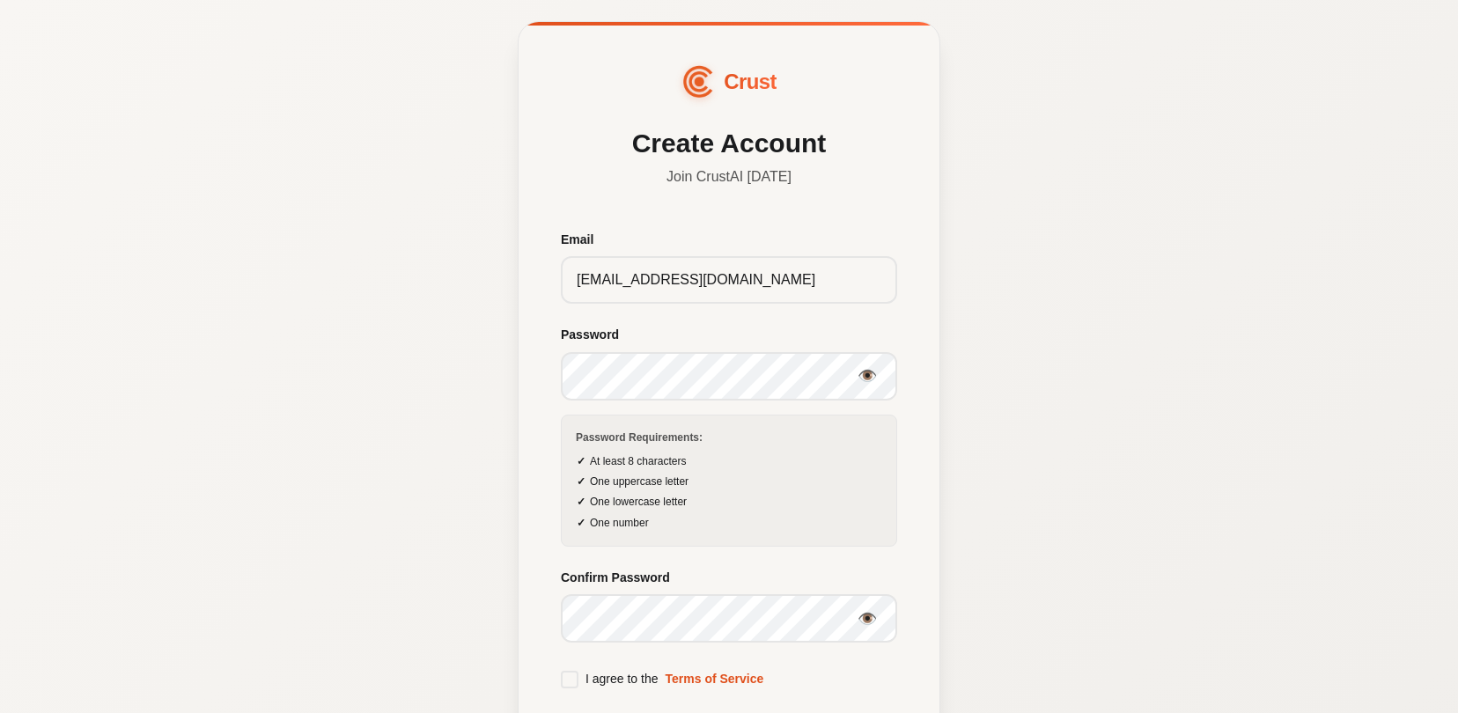
click at [578, 683] on span at bounding box center [570, 680] width 18 height 18
click at [0, 0] on input "I agree to the Terms of Service" at bounding box center [0, 0] width 0 height 0
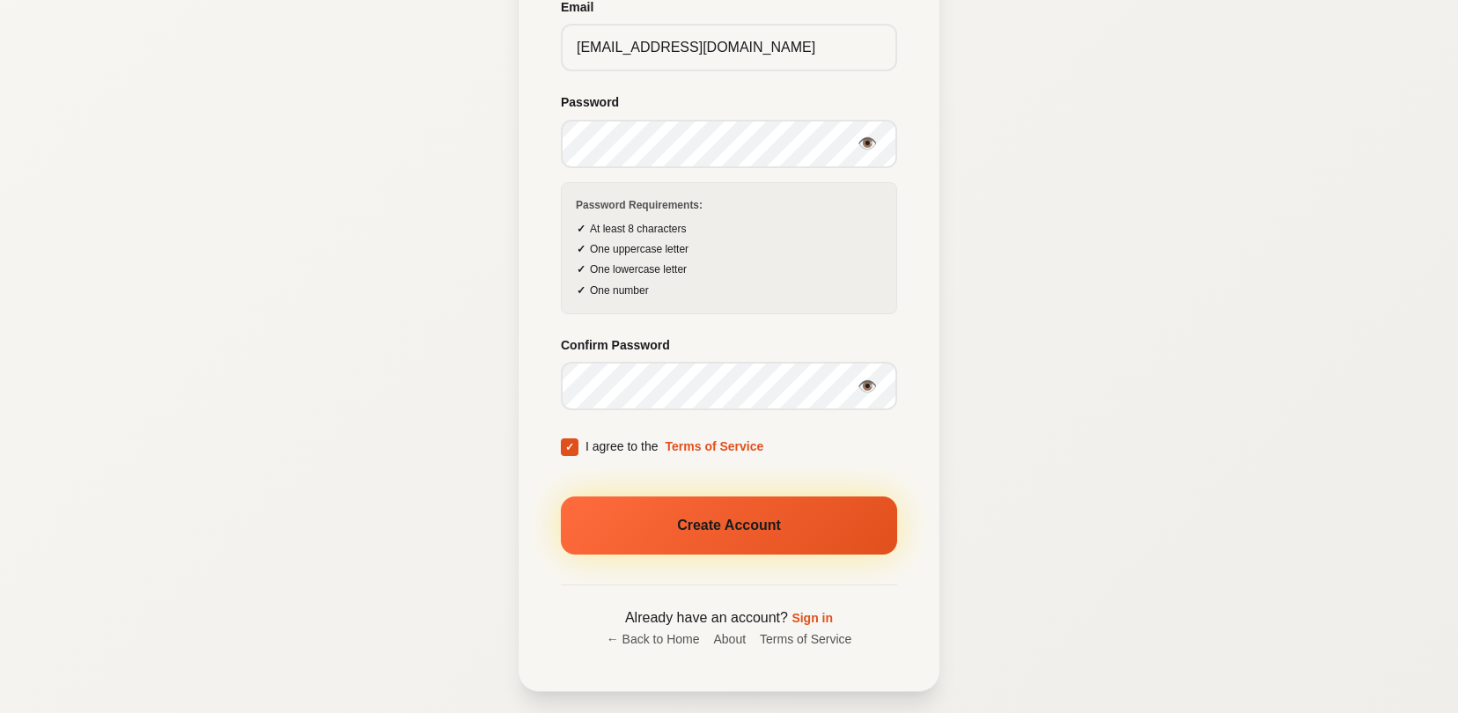
click at [783, 533] on button "Create Account" at bounding box center [729, 526] width 336 height 58
